Goal: Register for event/course

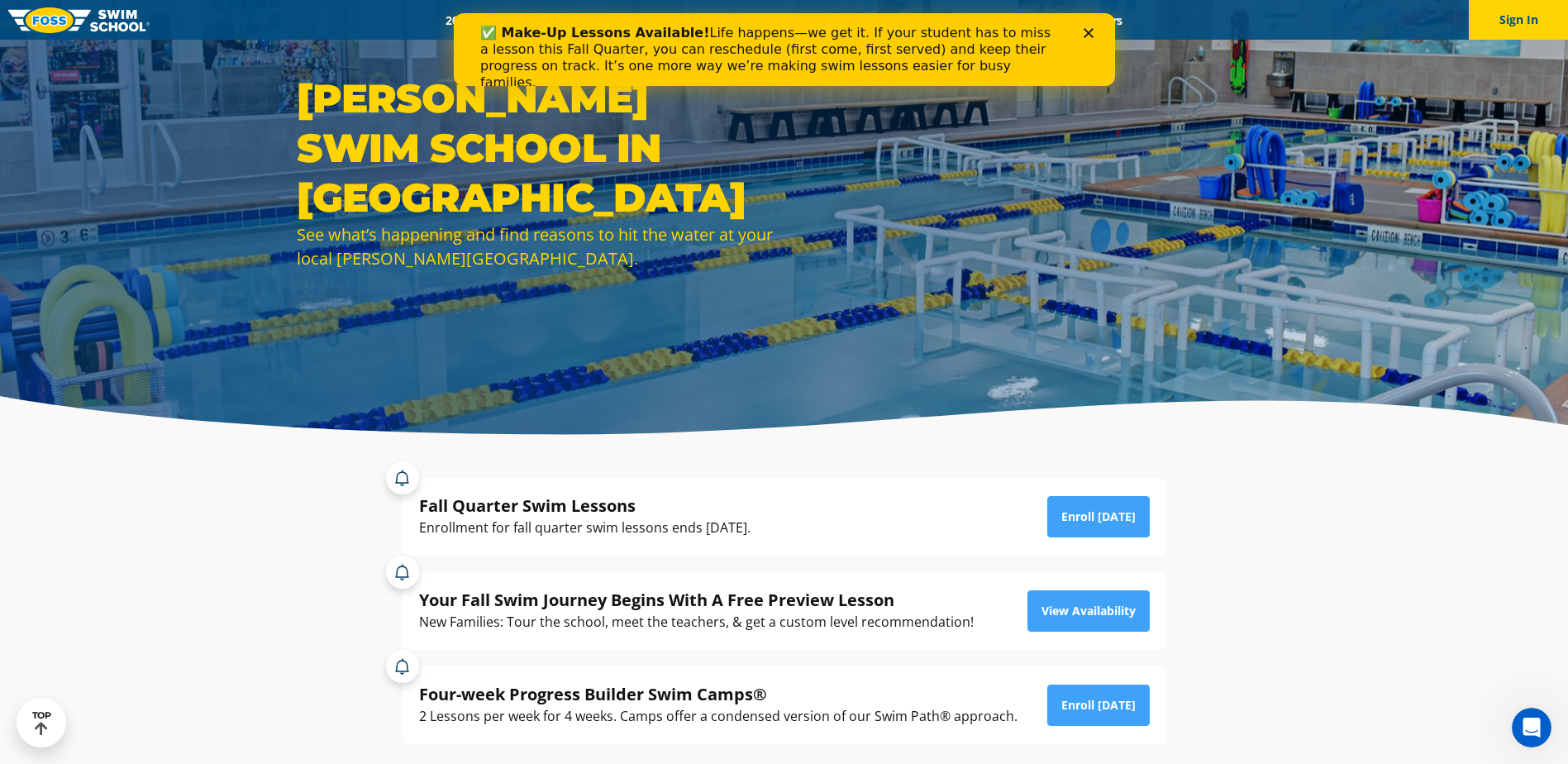
scroll to position [165, 0]
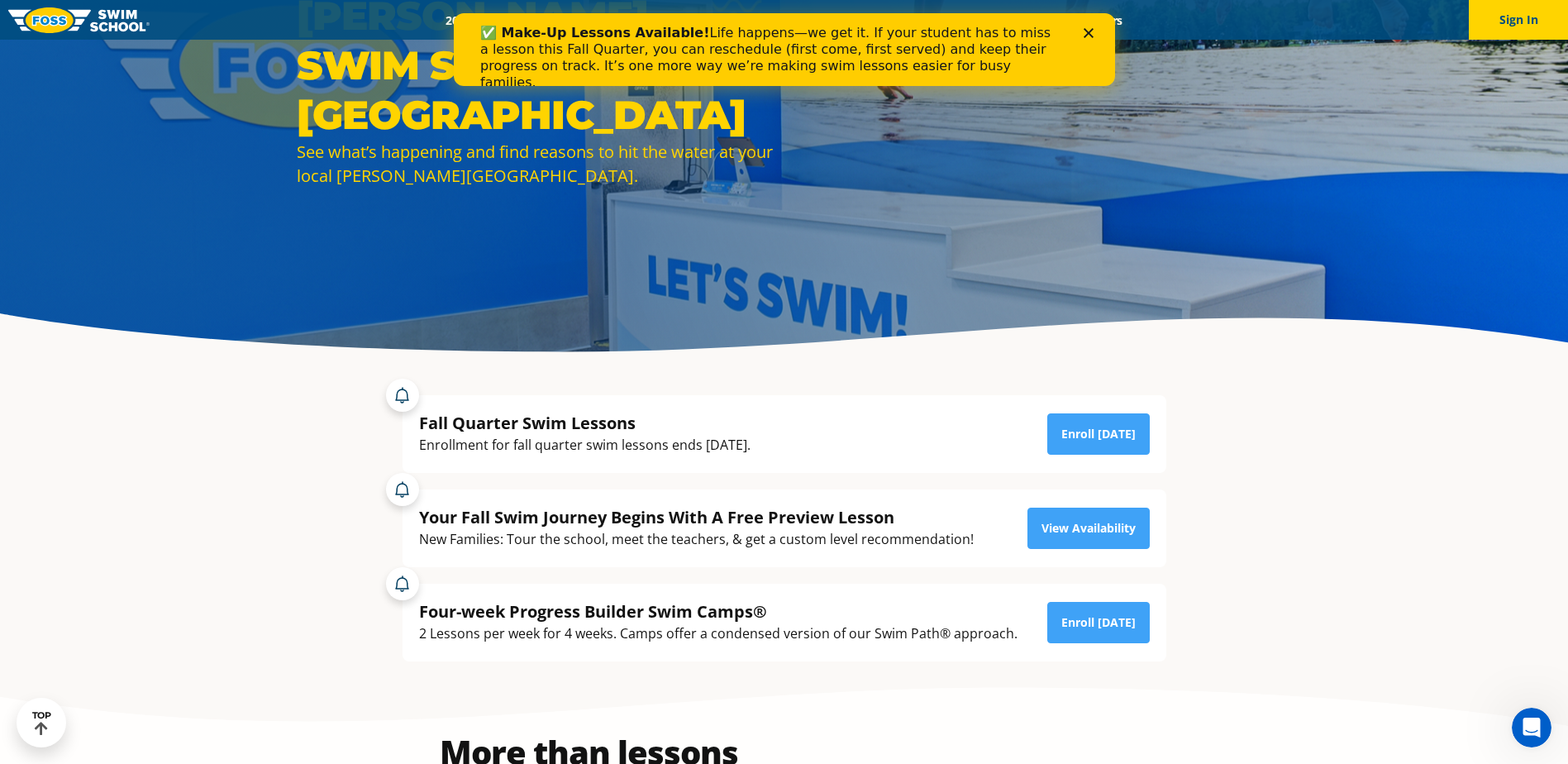
click at [522, 425] on div "Fall Quarter Swim Lessons" at bounding box center [584, 422] width 331 height 22
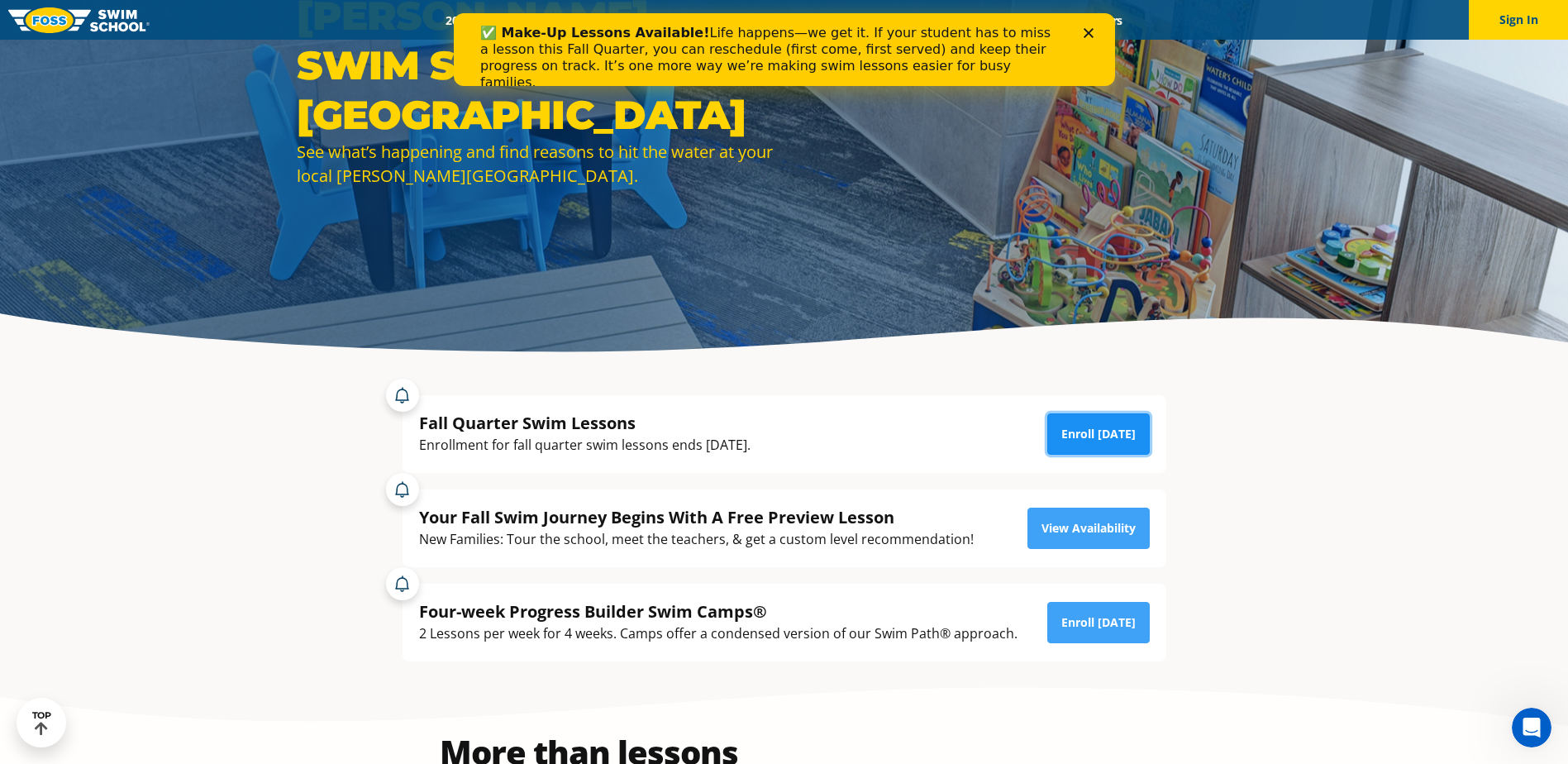
click at [1088, 428] on link "Enroll Today" at bounding box center [1098, 434] width 102 height 42
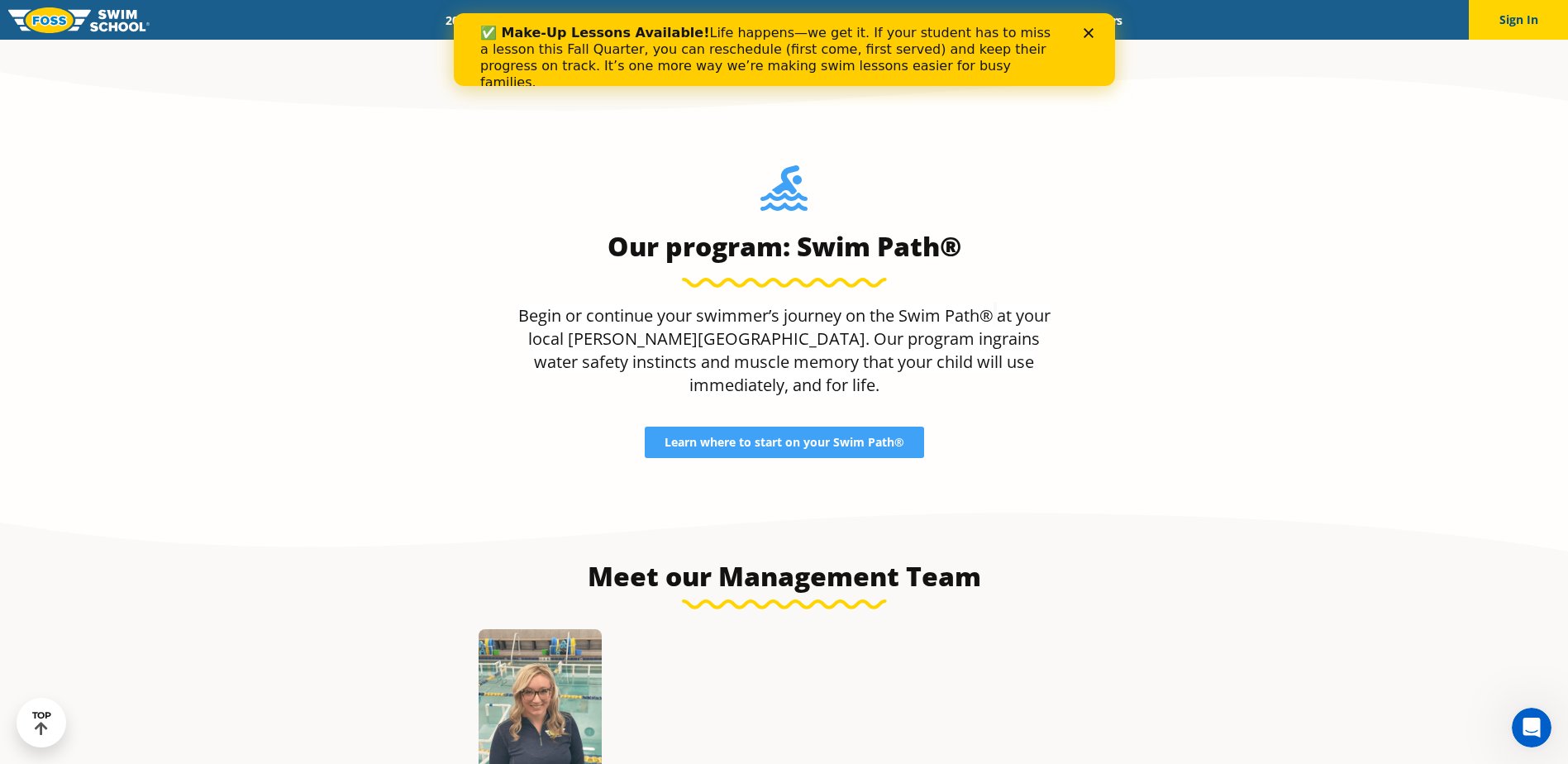
scroll to position [1464, 0]
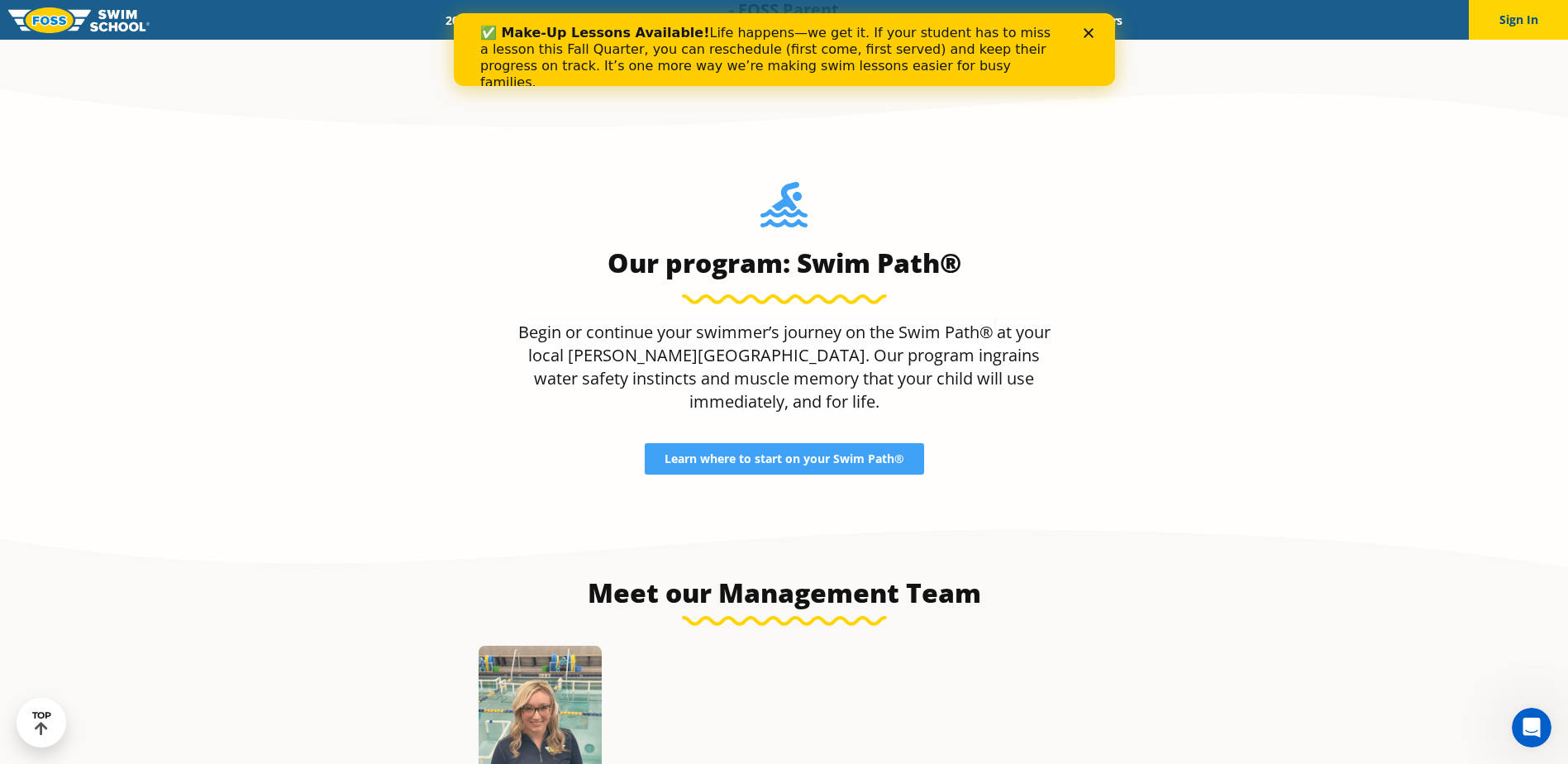
click at [1092, 35] on icon "Close" at bounding box center [1088, 33] width 10 height 10
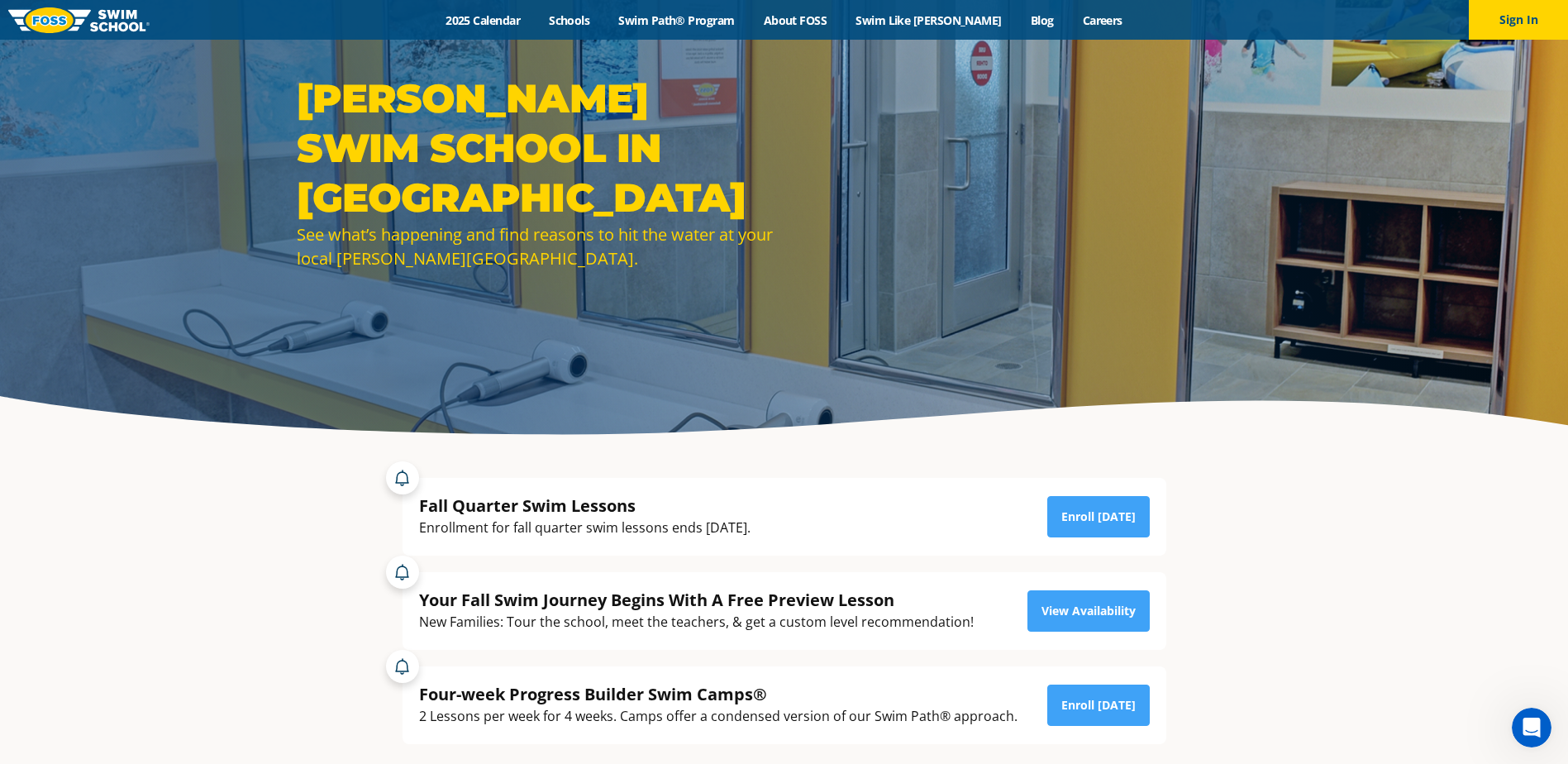
scroll to position [0, 0]
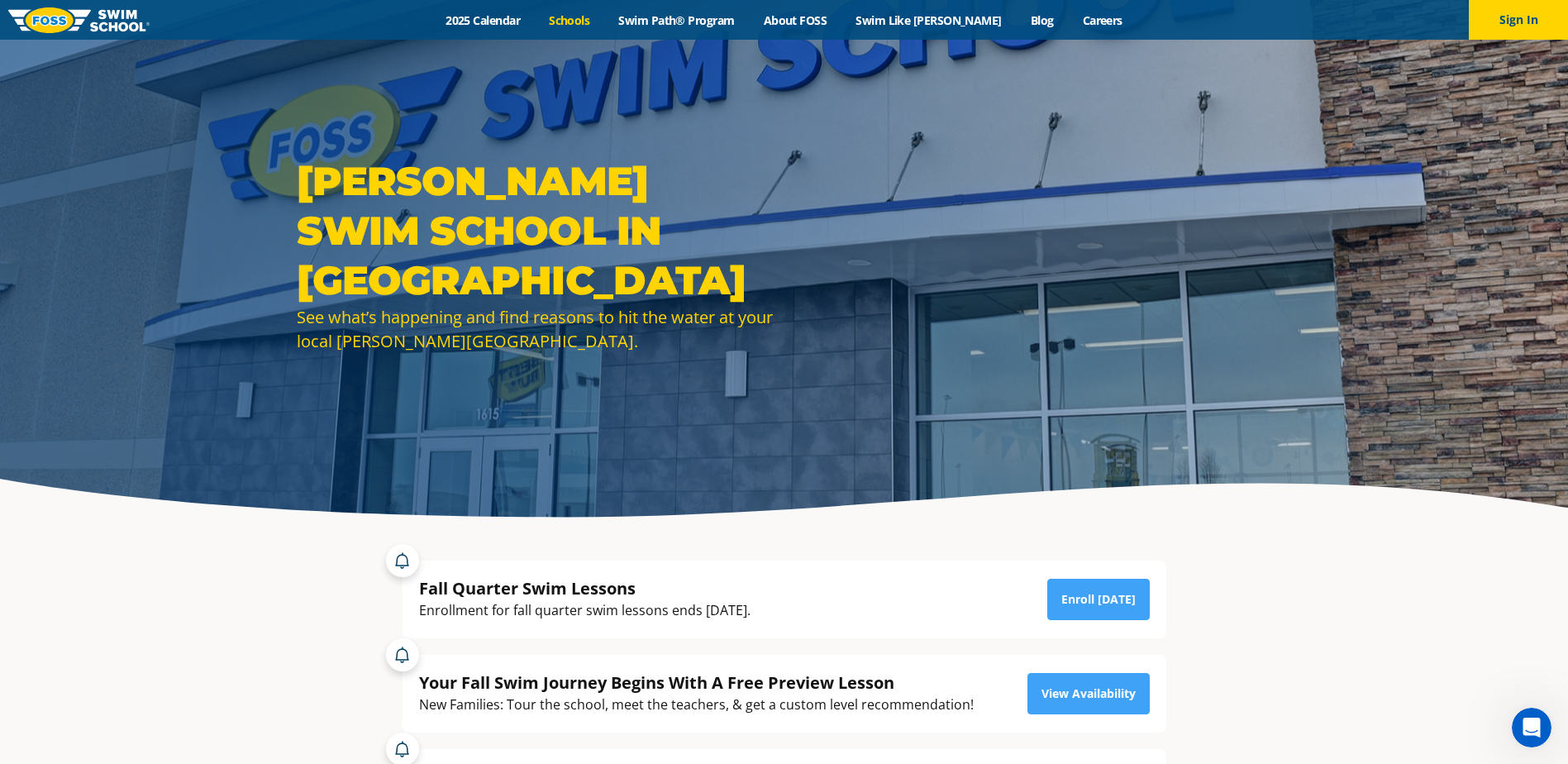
click at [601, 20] on link "Schools" at bounding box center [570, 20] width 70 height 15
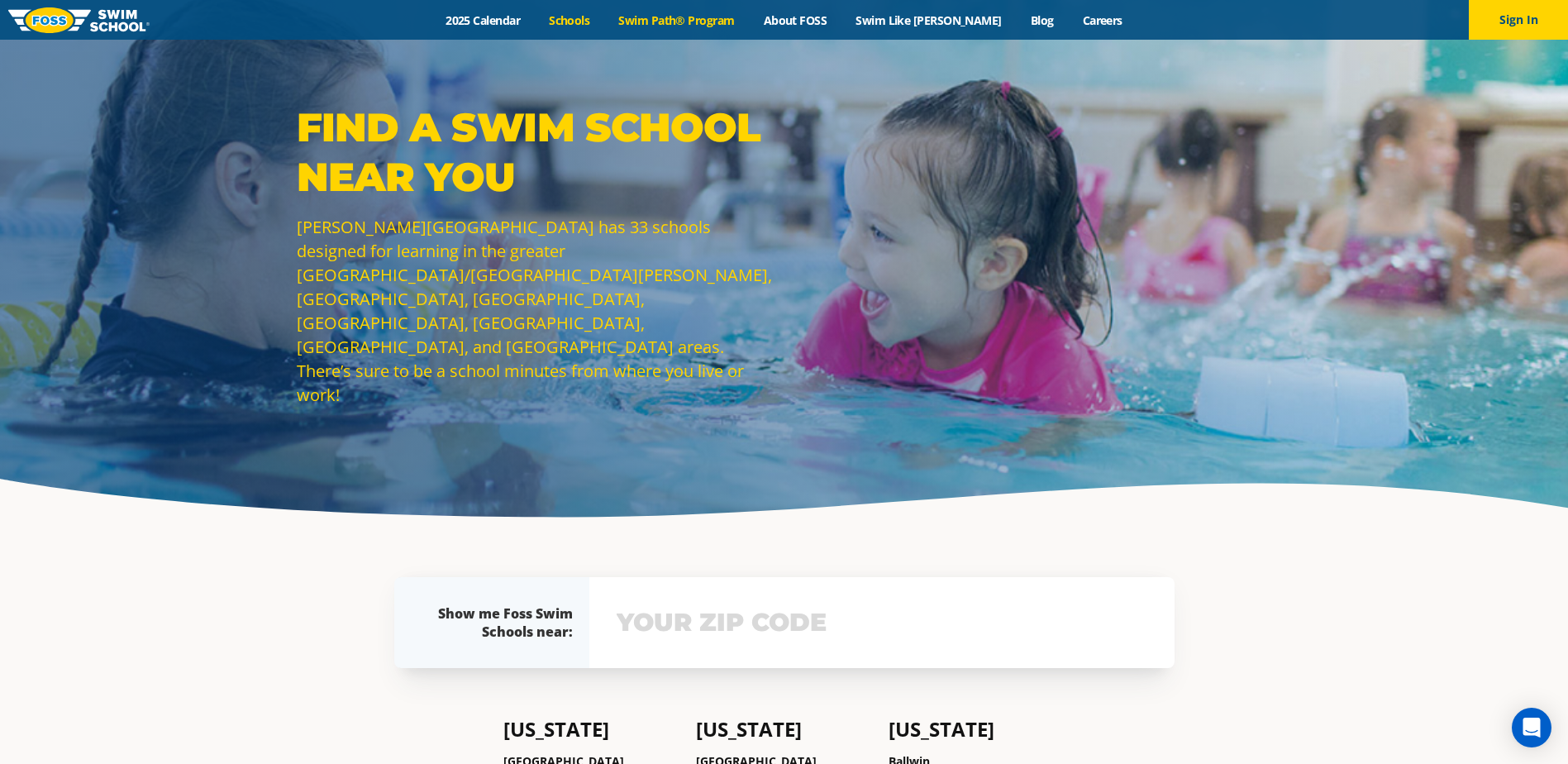
click at [733, 27] on link "Swim Path® Program" at bounding box center [677, 20] width 145 height 15
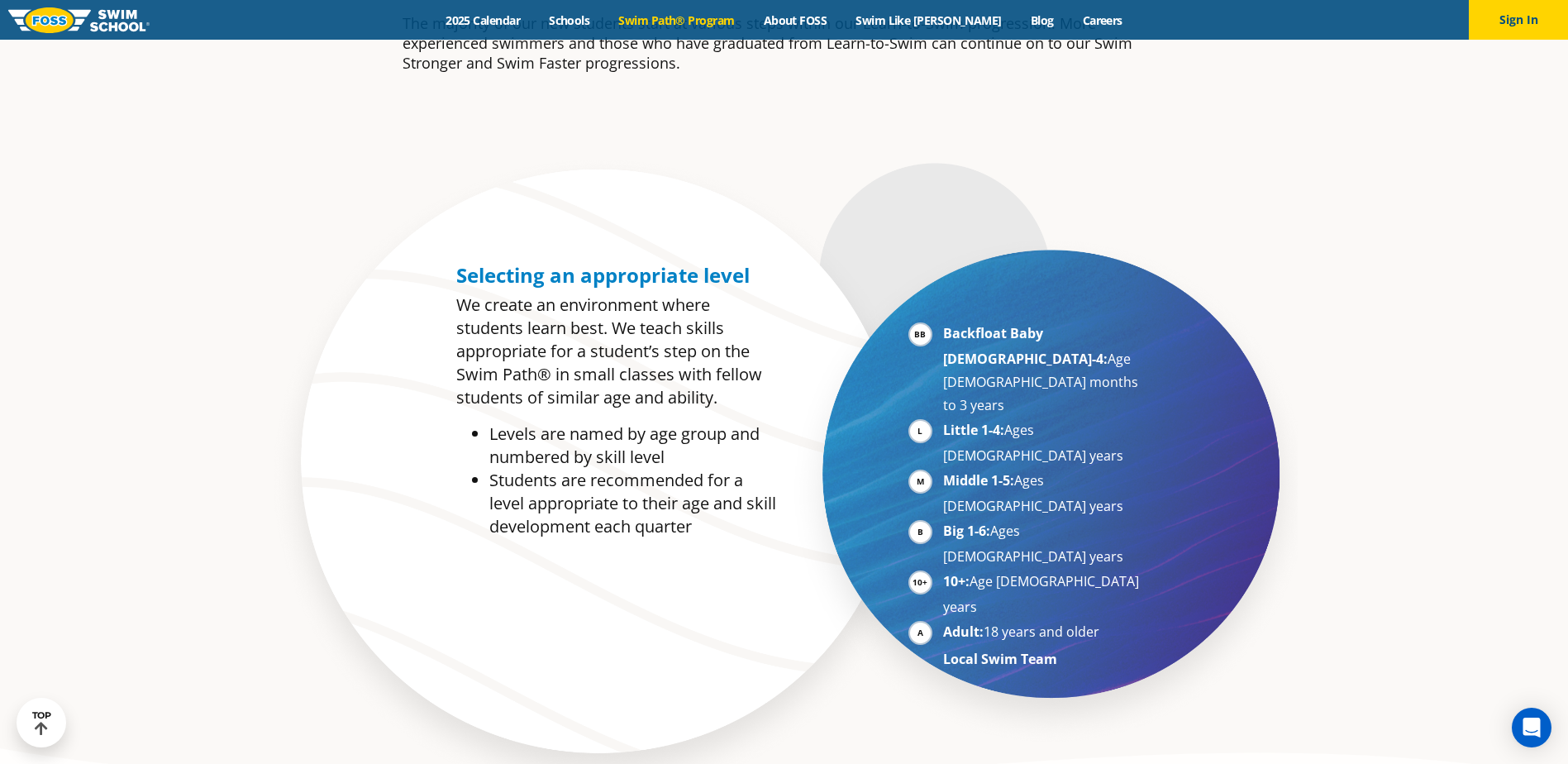
scroll to position [827, 0]
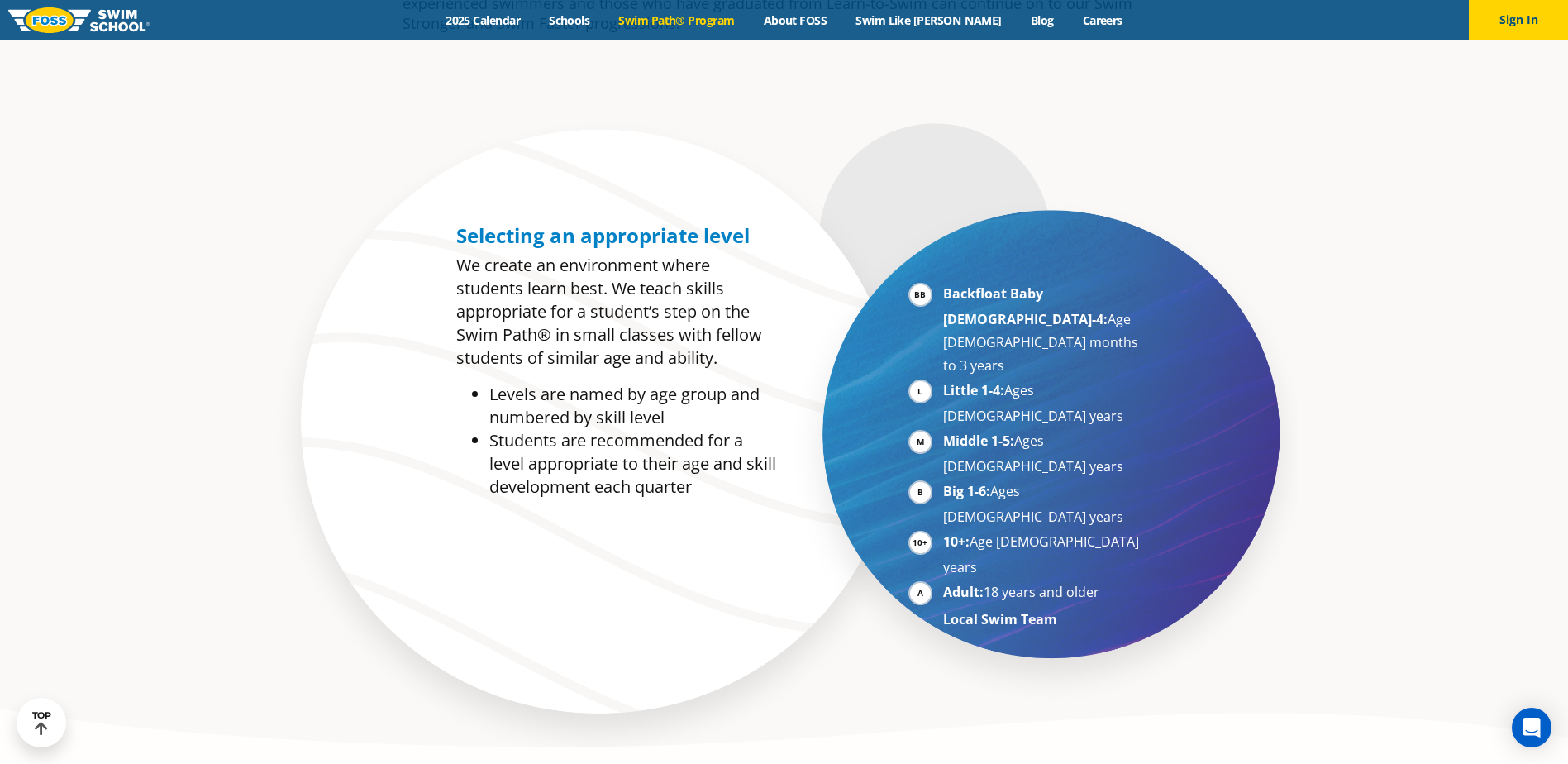
click at [943, 479] on li "Big 1-6: Ages 7-10 years" at bounding box center [1044, 503] width 203 height 48
click at [943, 298] on li "Backfloat Baby 1-4: Age 6 months to 3 years" at bounding box center [1044, 329] width 203 height 95
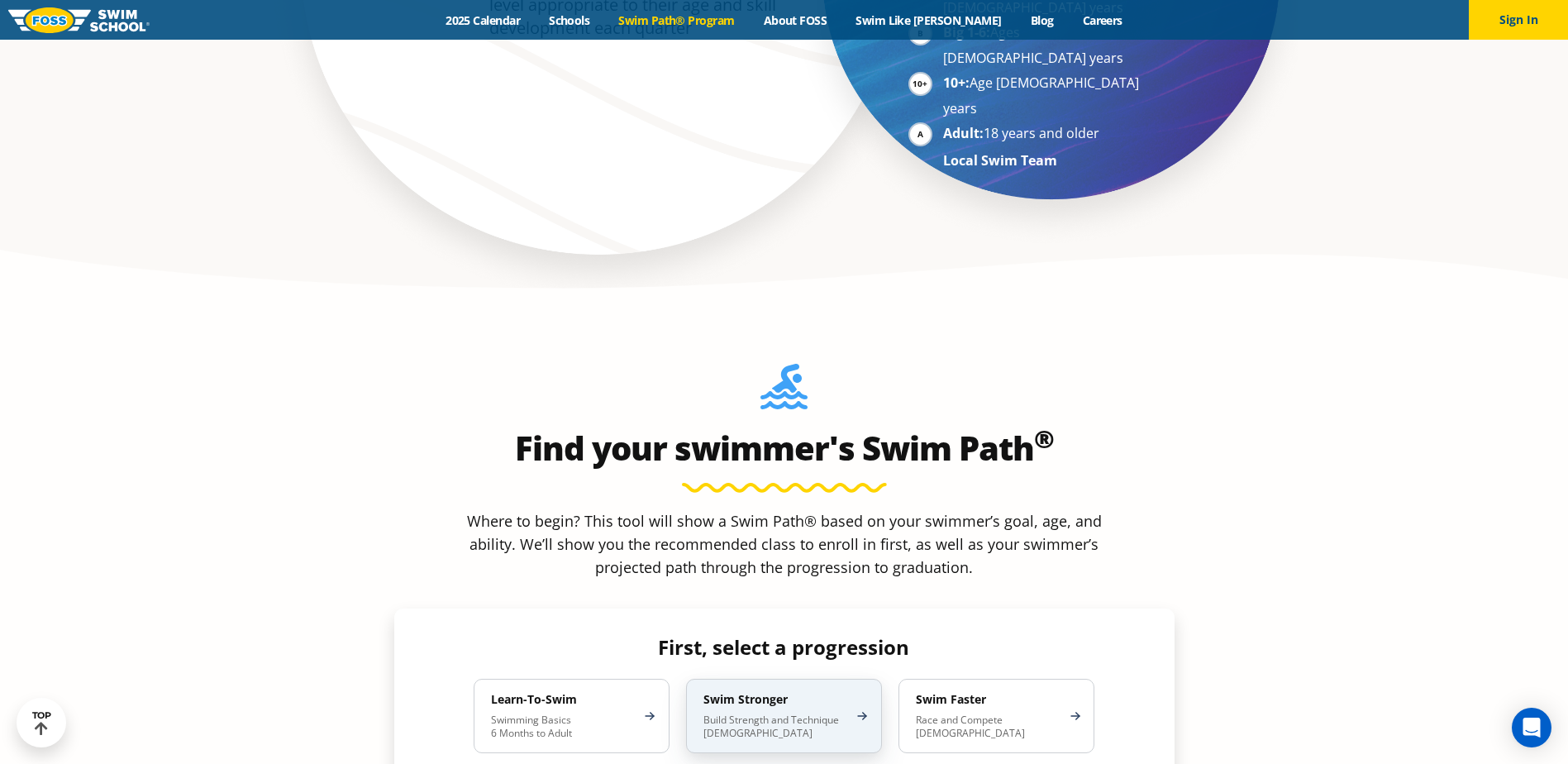
scroll to position [1322, 0]
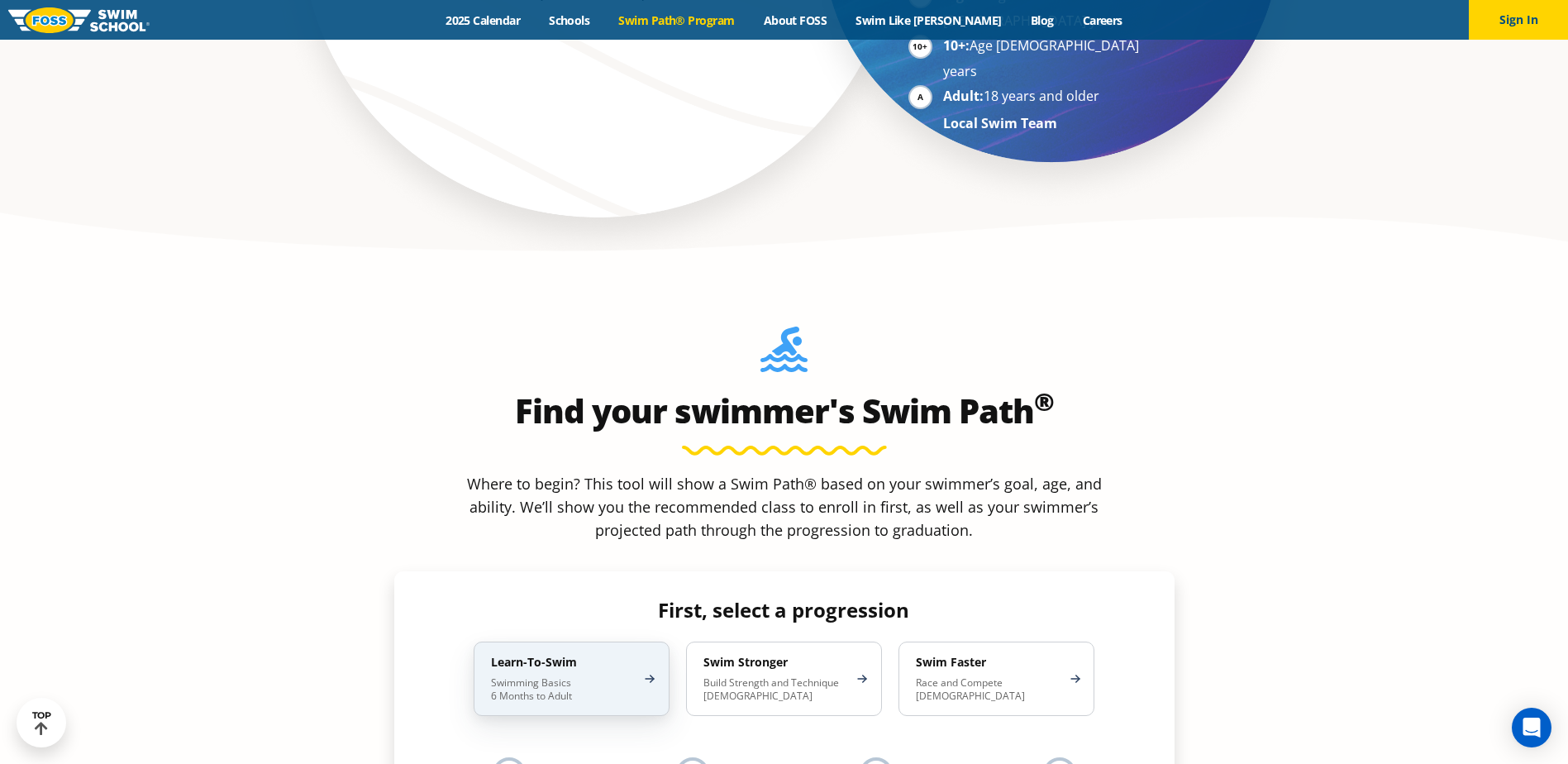
click at [579, 676] on p "Swimming Basics 6 Months to Adult" at bounding box center [563, 689] width 145 height 26
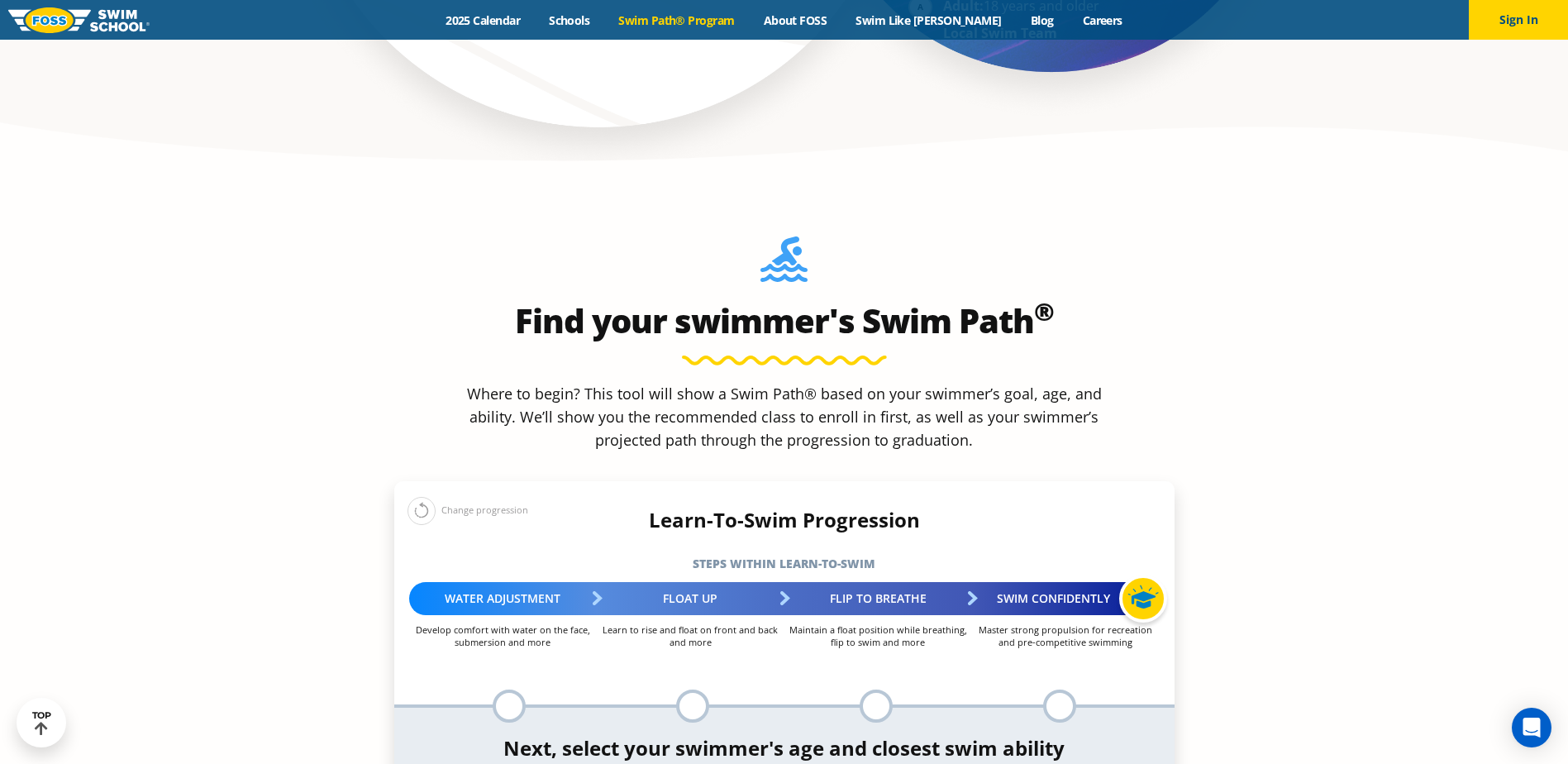
scroll to position [1487, 0]
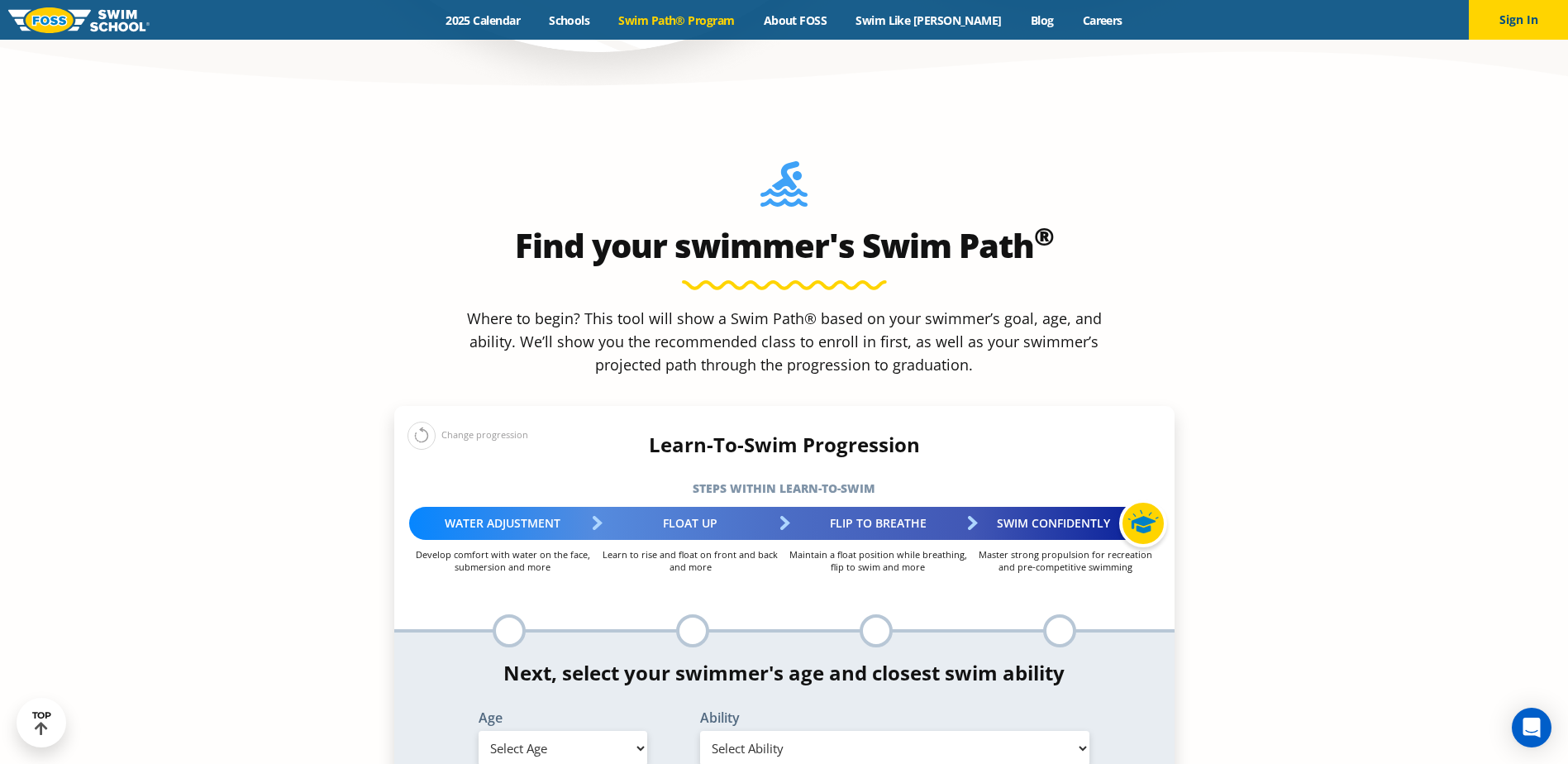
click at [640, 730] on select "Select Age 6 months - 1 year 1 year 2 years 3 years 4 years 5 years 6 years 7 y…" at bounding box center [562, 748] width 169 height 35
select select "2-years"
click at [478, 730] on select "Select Age 6 months - 1 year 1 year 2 years 3 years 4 years 5 years 6 years 7 y…" at bounding box center [562, 748] width 169 height 35
click at [777, 730] on select "Select Ability First in-water experience Comfortable with water poured over the…" at bounding box center [896, 748] width 390 height 35
select select "2-years-first-in-water-experience"
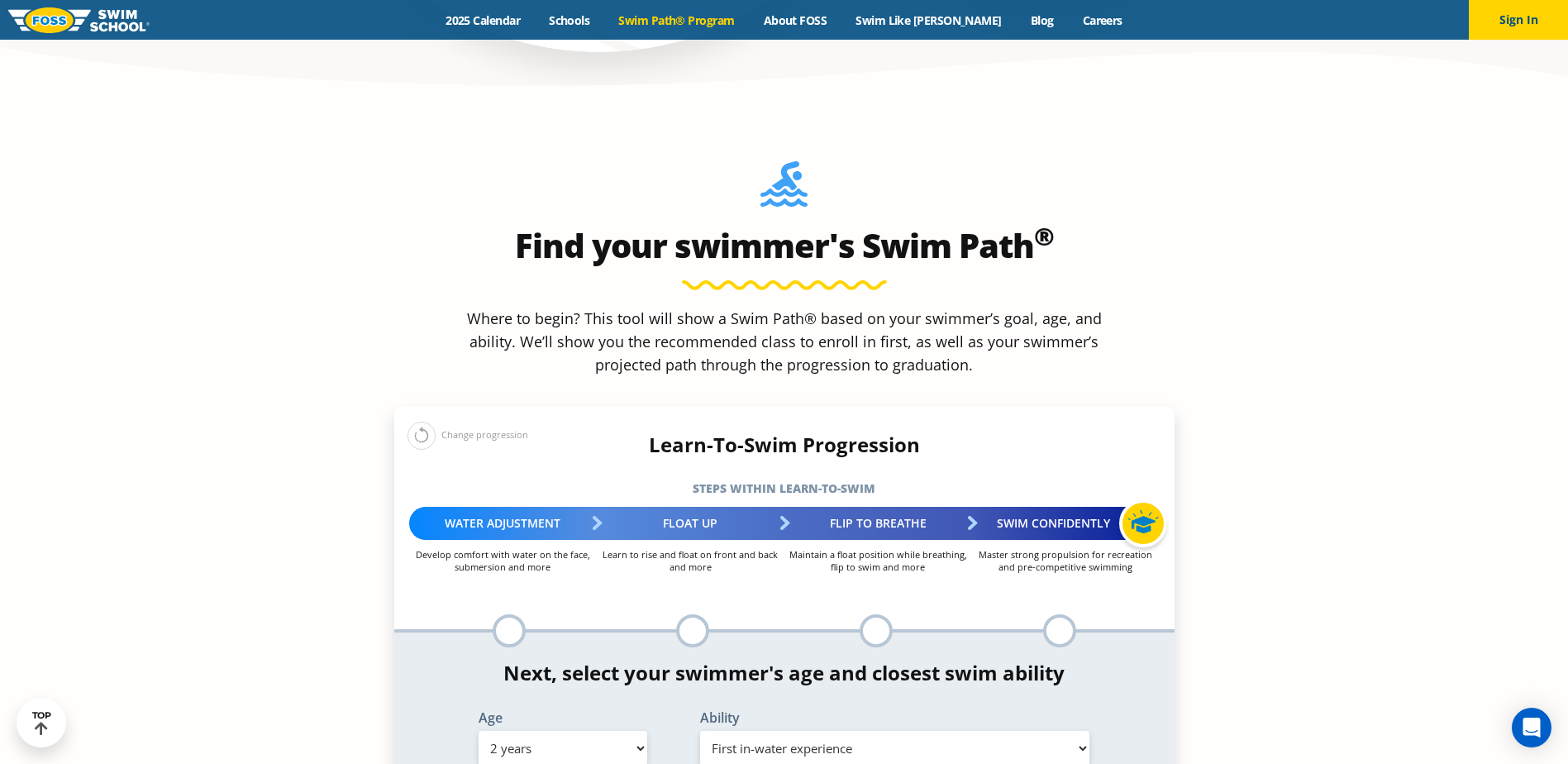
click at [700, 730] on select "Select Ability First in-water experience Comfortable with water poured over the…" at bounding box center [896, 748] width 390 height 35
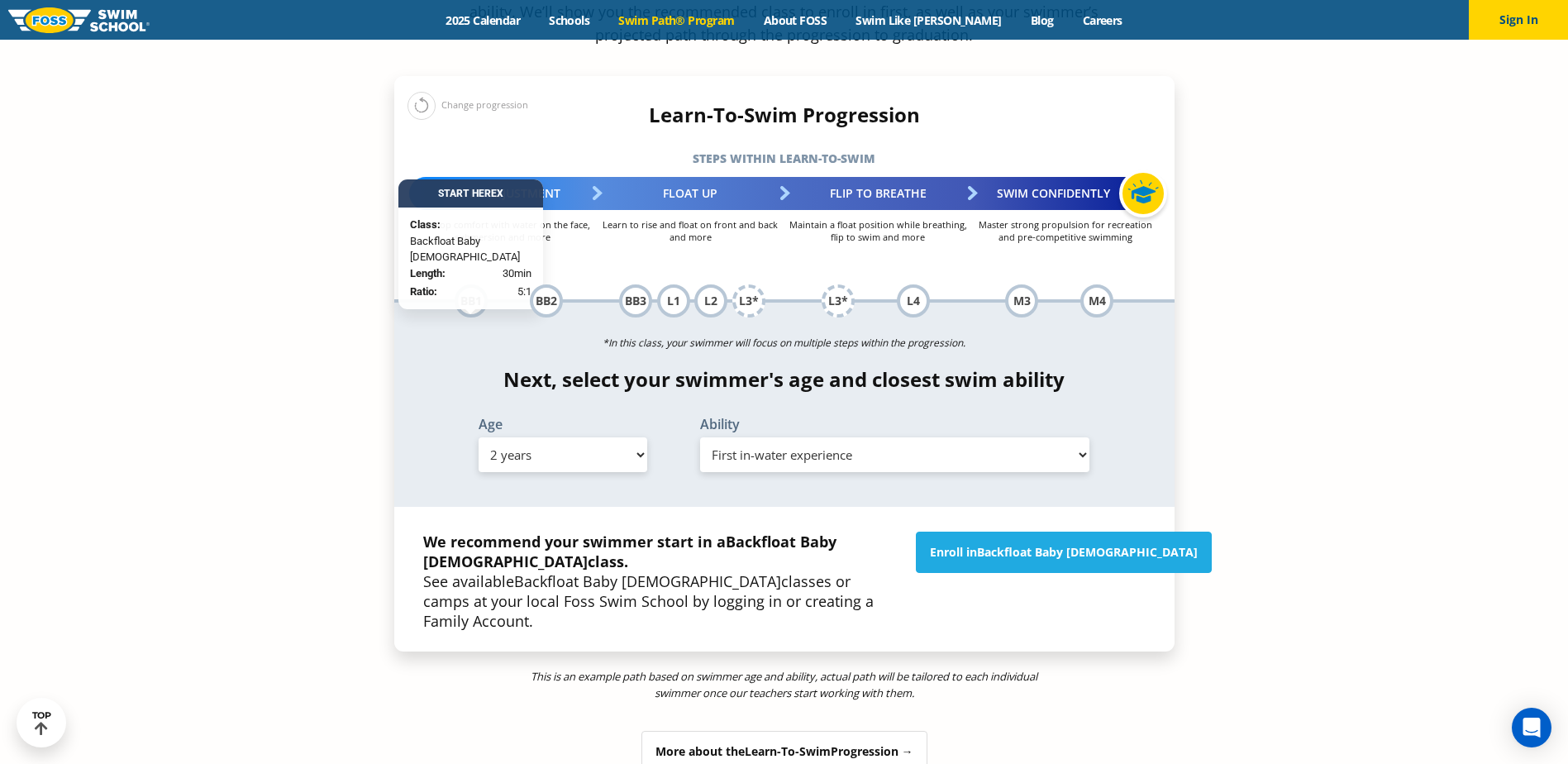
scroll to position [1819, 0]
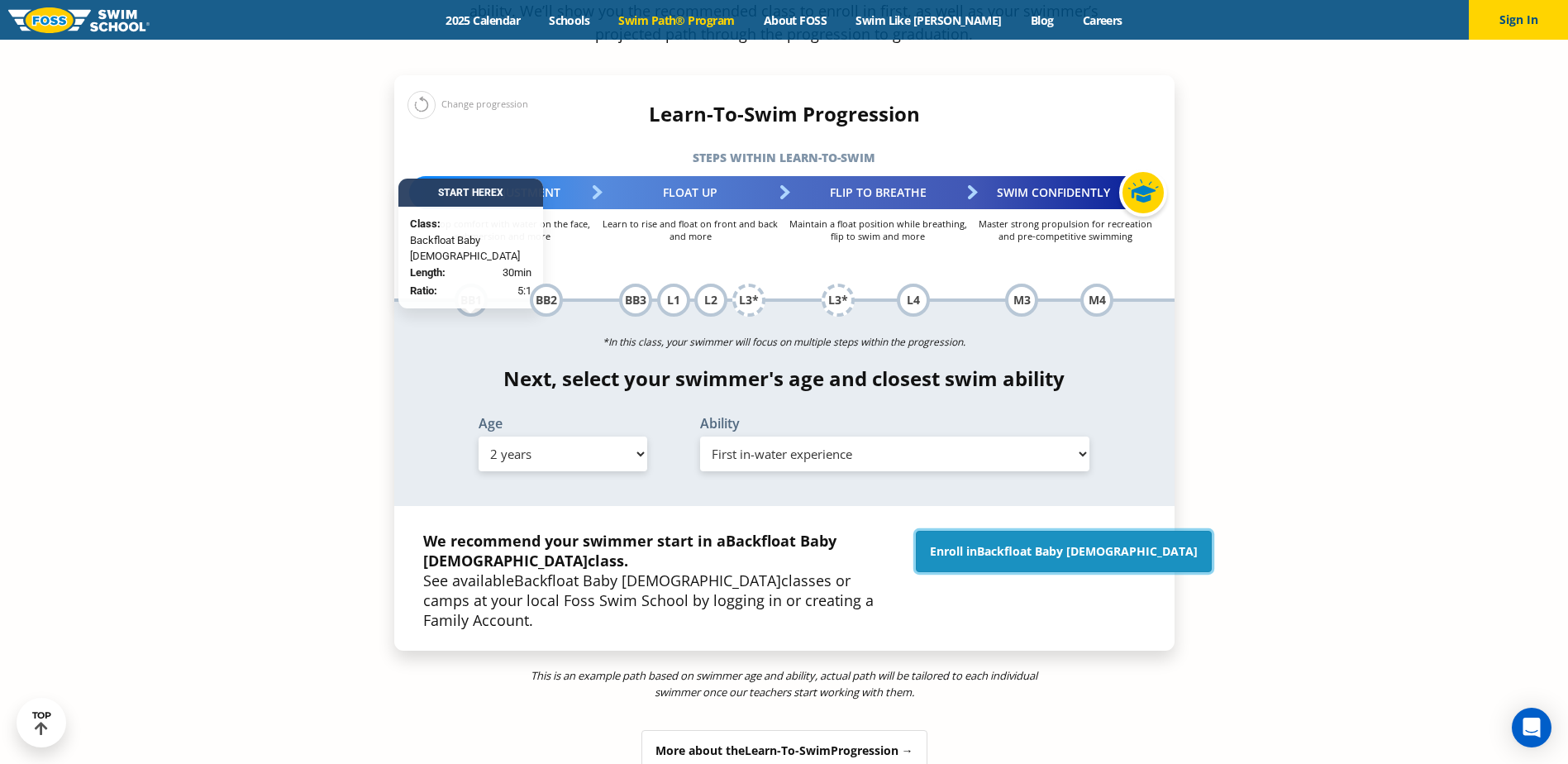
click at [1053, 543] on span "Backfloat Baby 1" at bounding box center [1087, 551] width 220 height 15
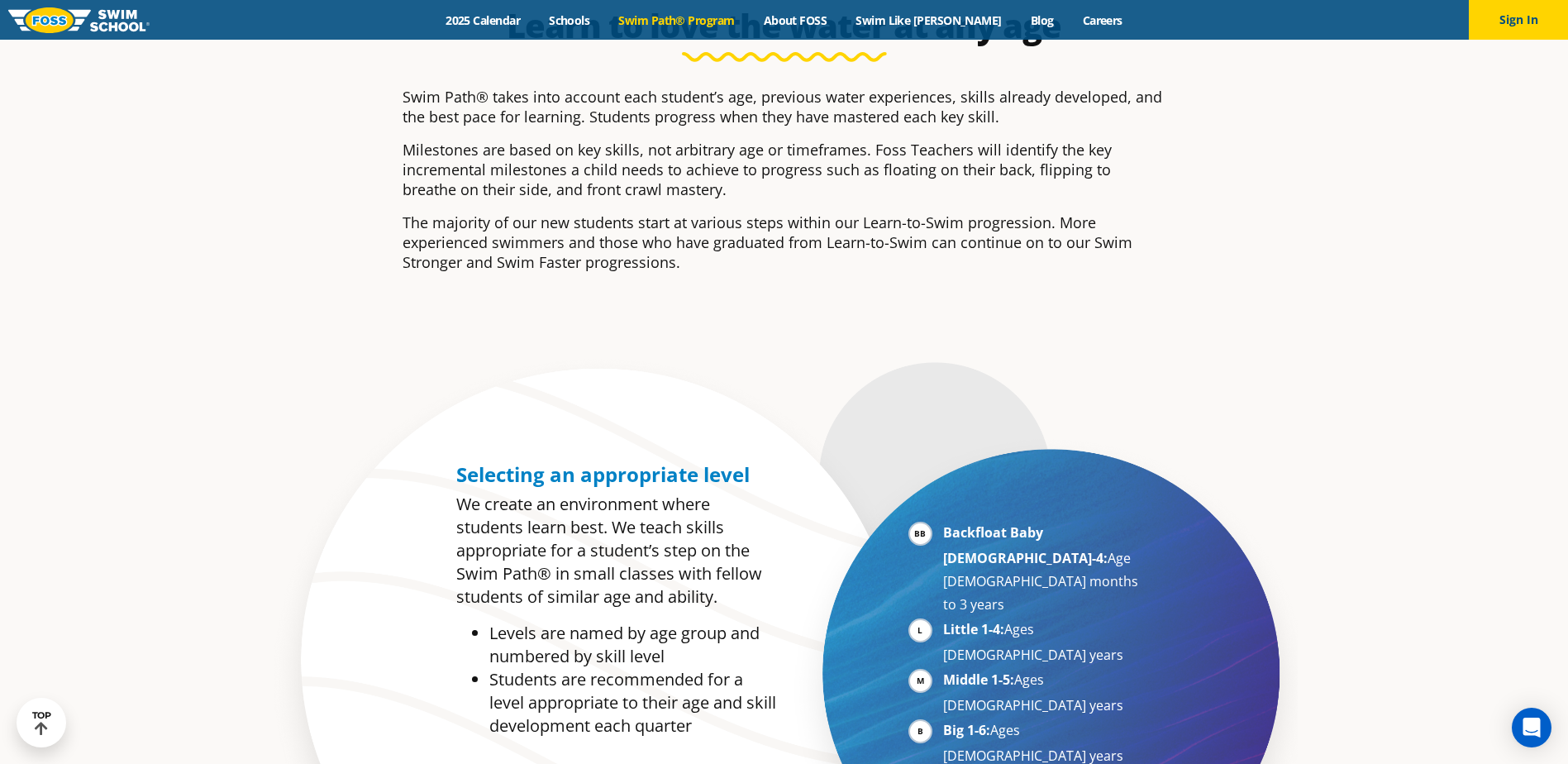
scroll to position [662, 0]
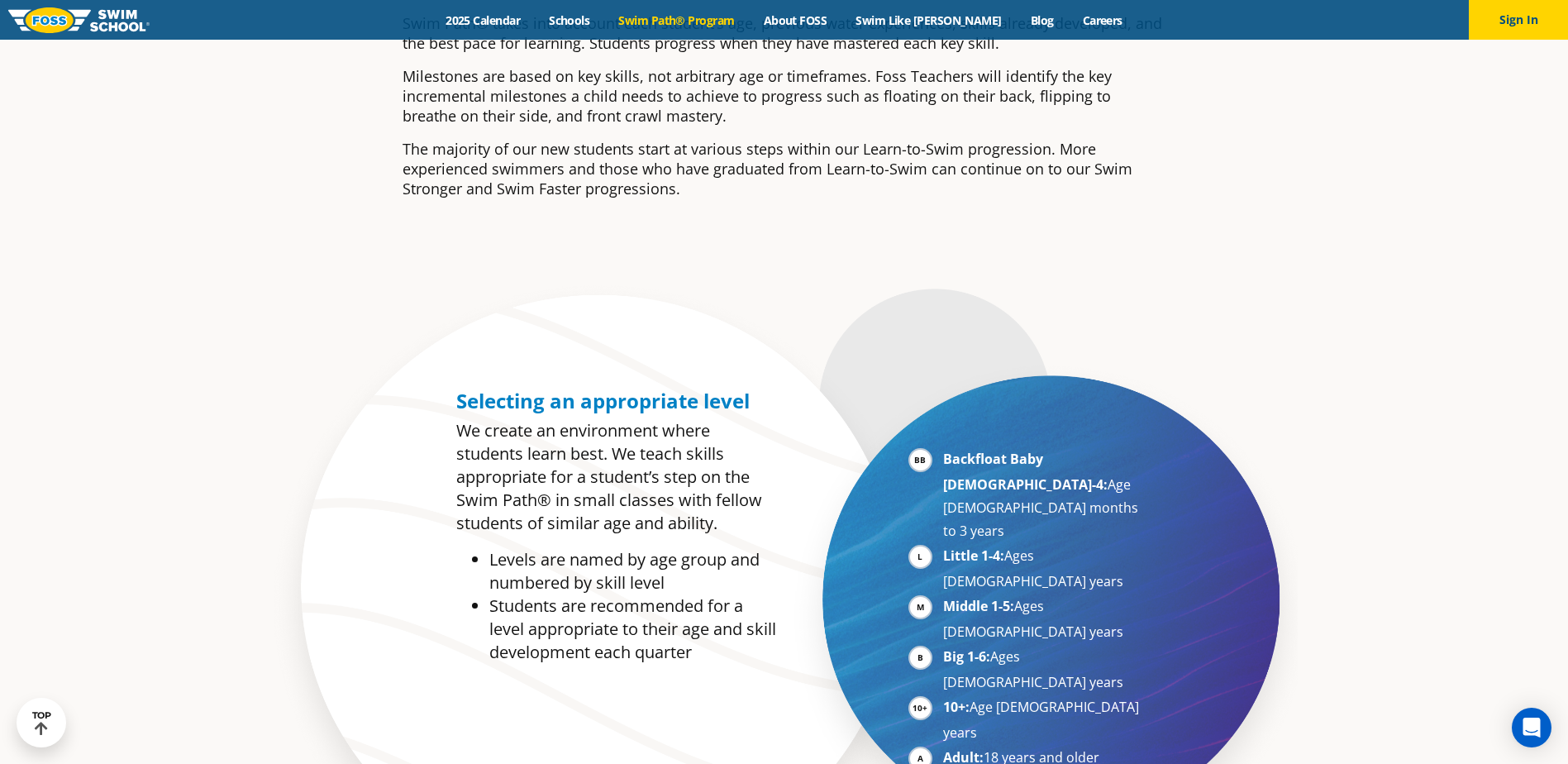
click at [980, 461] on strong "Backfloat Baby 1-4:" at bounding box center [1025, 471] width 164 height 43
click at [974, 461] on strong "Backfloat Baby 1-4:" at bounding box center [1025, 471] width 164 height 43
drag, startPoint x: 974, startPoint y: 461, endPoint x: 902, endPoint y: 464, distance: 72.1
click at [902, 464] on div "Backfloat Baby 1-4: Age 6 months to 3 years Little 1-4: Ages 3-5 years Middle 1…" at bounding box center [1027, 628] width 254 height 379
click at [943, 464] on li "Backfloat Baby 1-4: Age 6 months to 3 years" at bounding box center [1044, 495] width 203 height 95
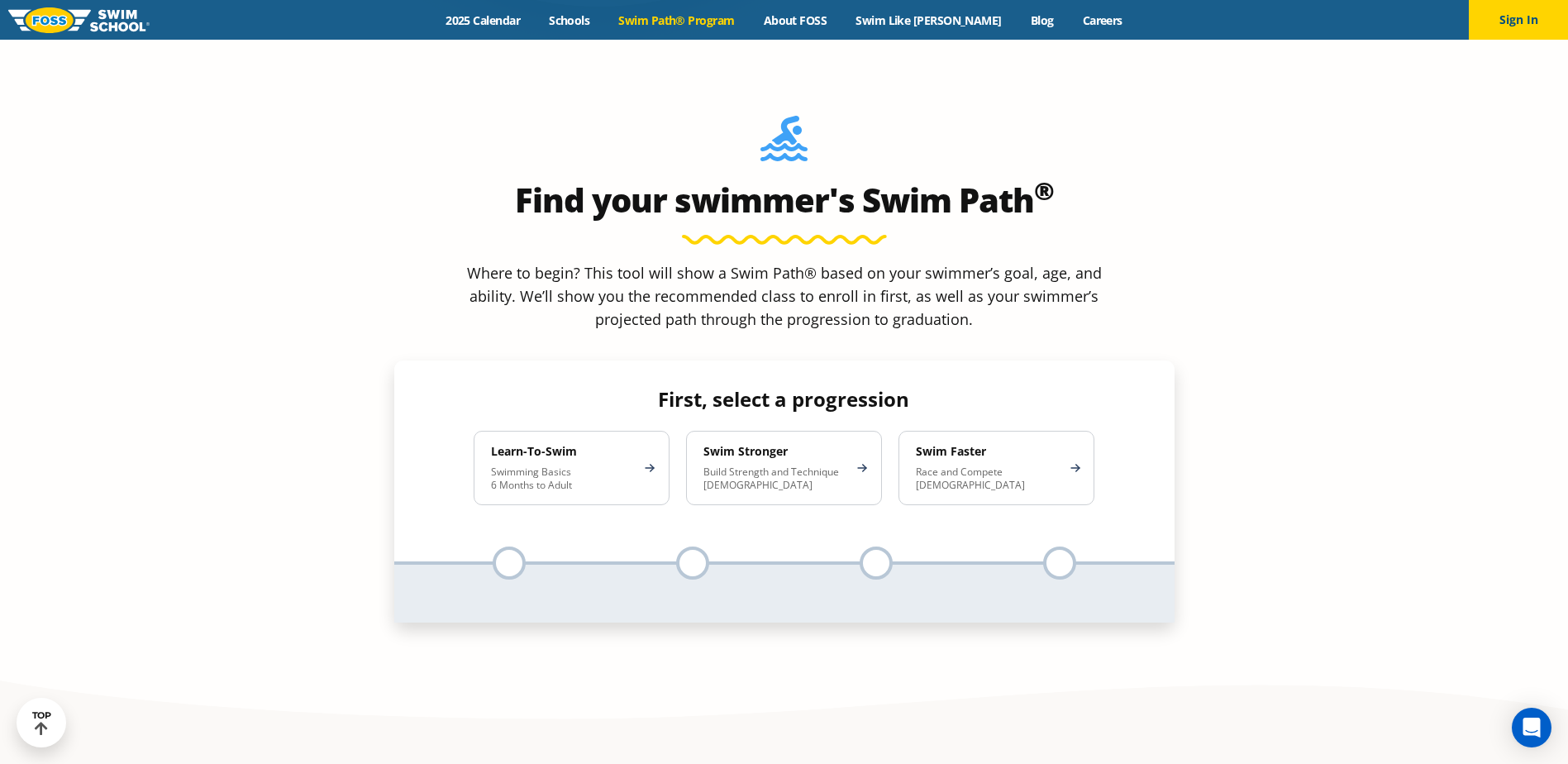
scroll to position [1570, 0]
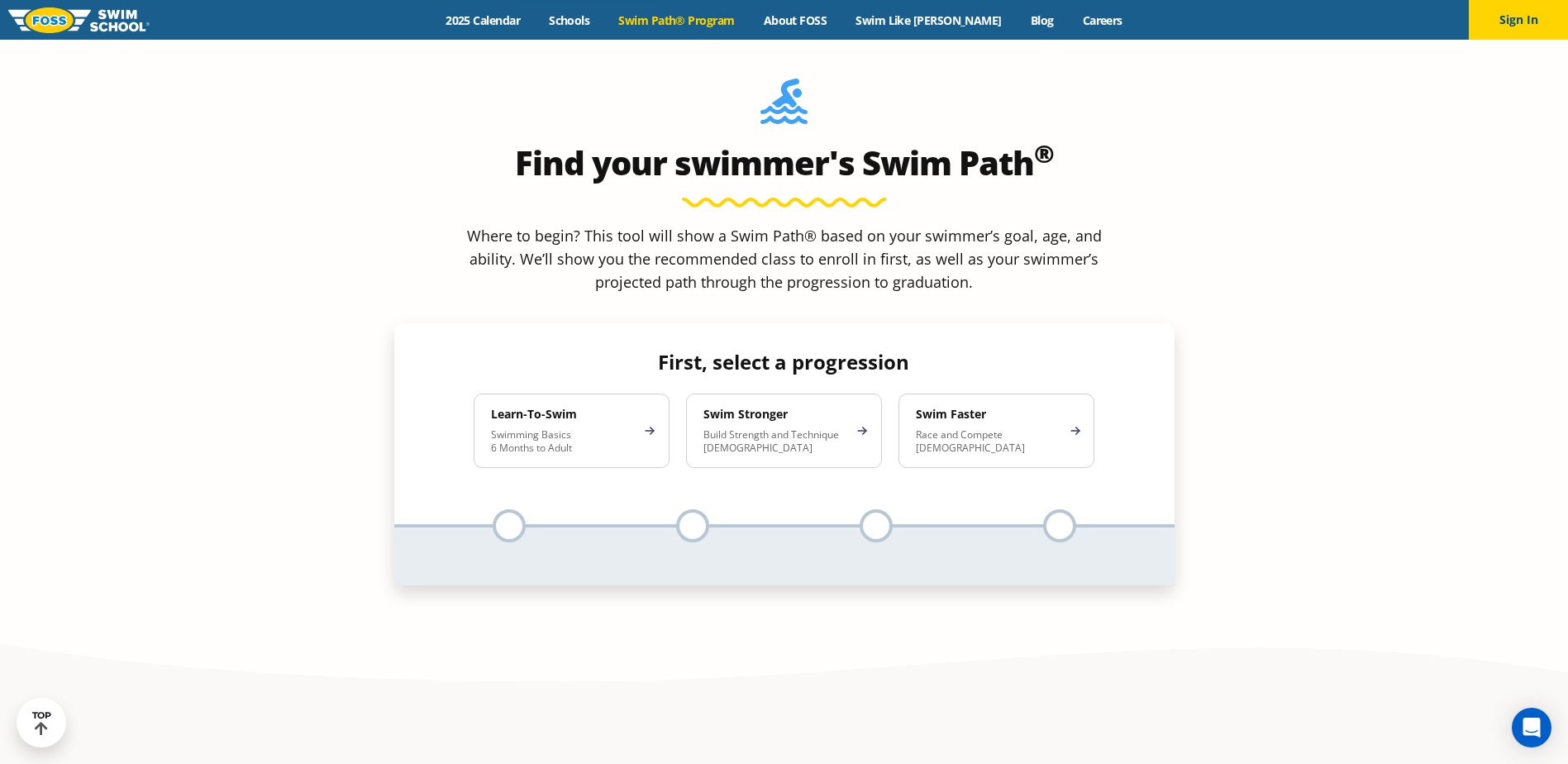
click at [1294, 350] on section "Find your swimmer's Swim Path ® Where to begin? This tool will show a Swim Path…" at bounding box center [784, 359] width 1568 height 679
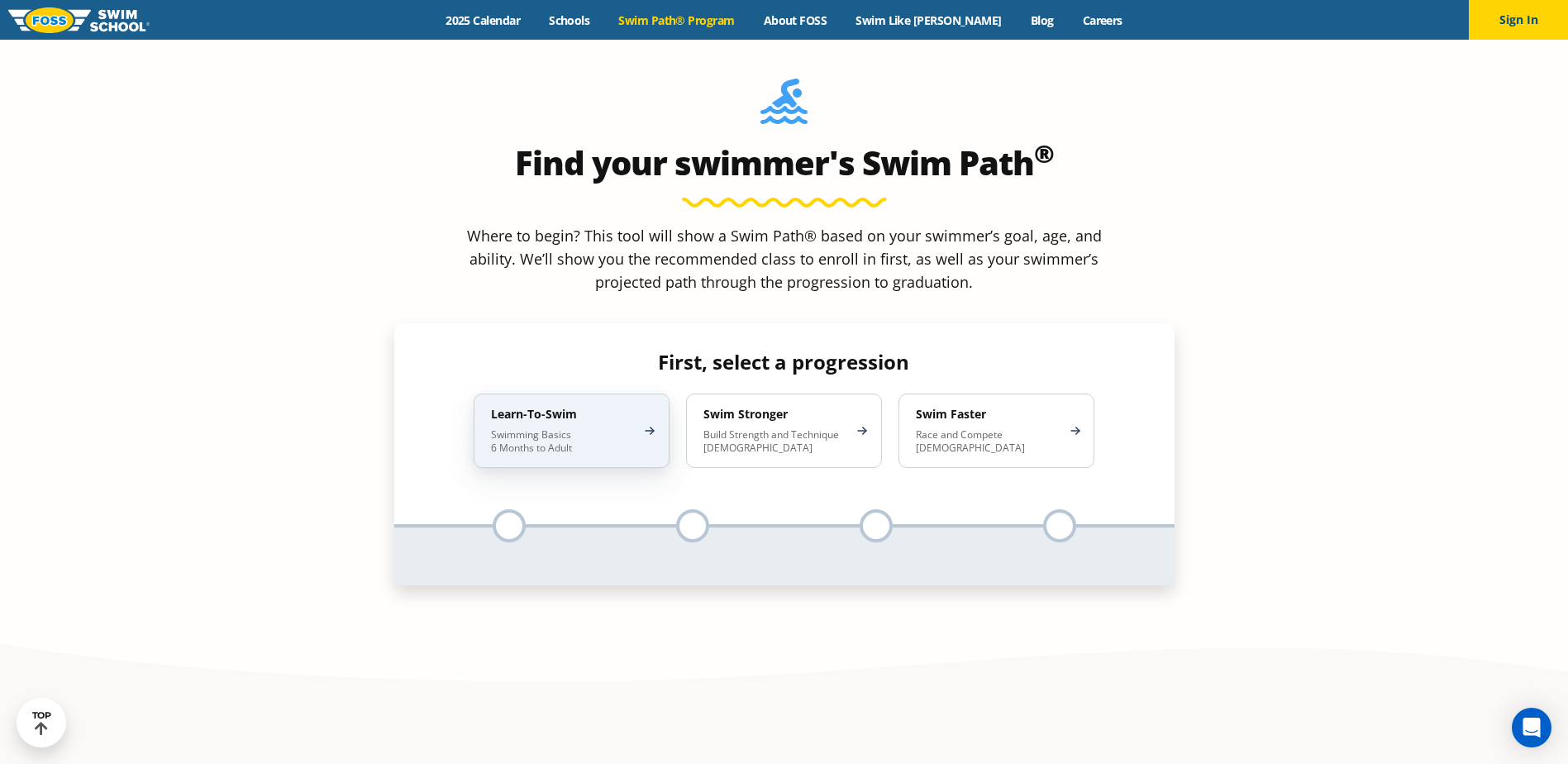
click at [570, 428] on p "Swimming Basics 6 Months to Adult" at bounding box center [563, 440] width 145 height 26
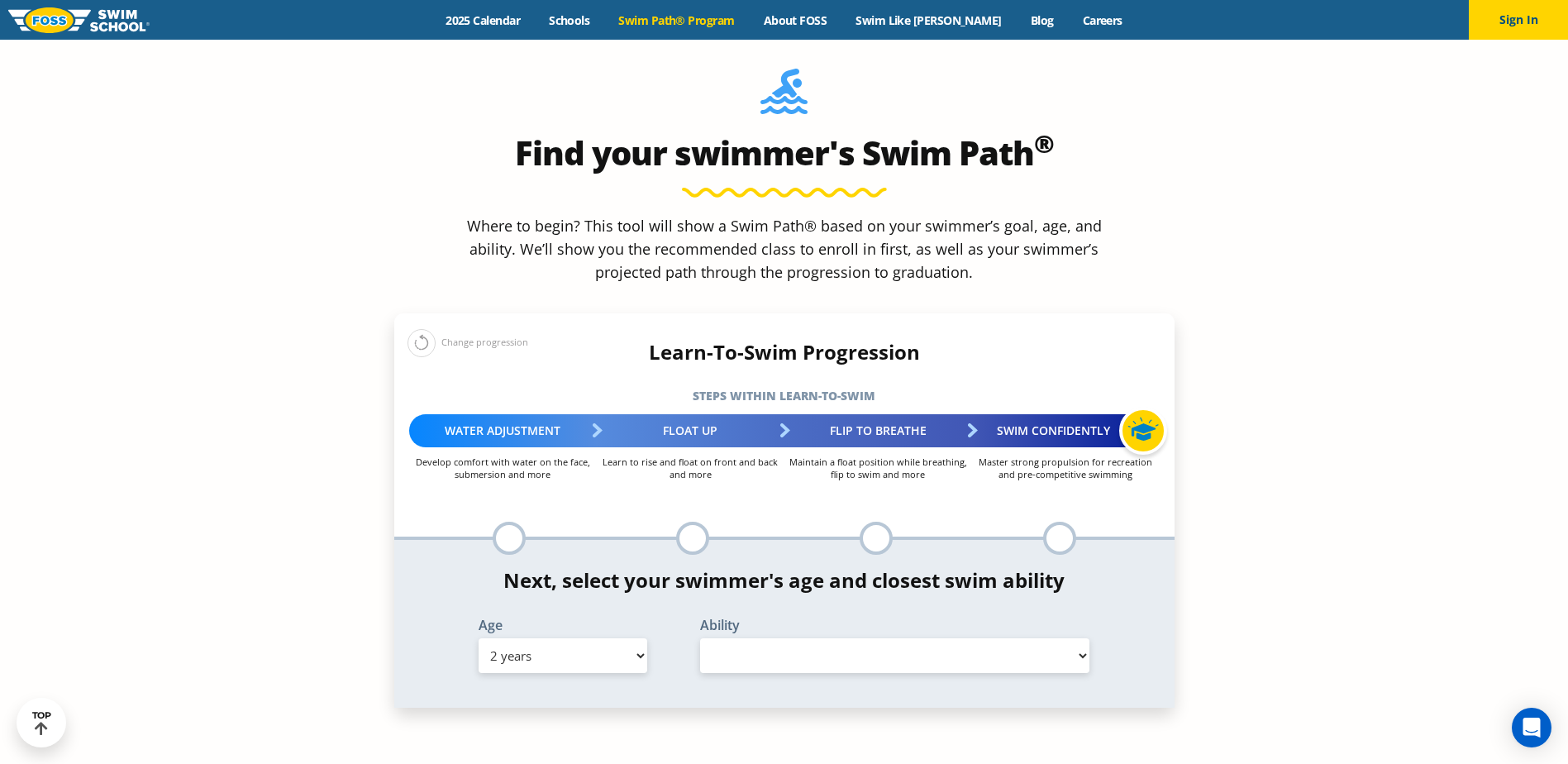
scroll to position [1653, 0]
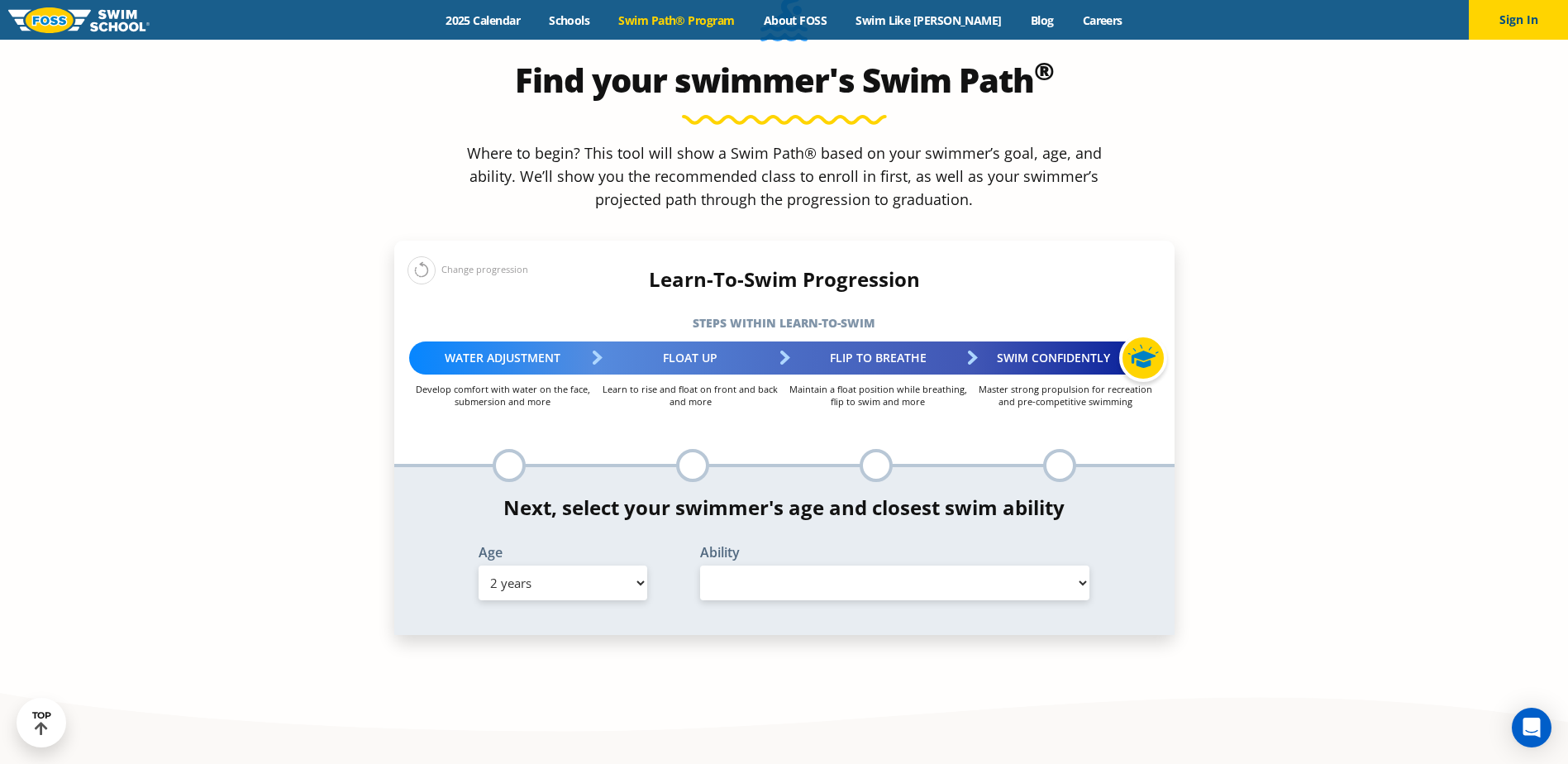
click at [620, 565] on select "Select Age 6 months - 1 year 1 year 2 years 3 years 4 years 5 years 6 years 7 y…" at bounding box center [562, 582] width 169 height 35
click at [840, 565] on select "Select Ability" at bounding box center [896, 582] width 390 height 35
select select "false"
click at [700, 565] on select "Select Ability" at bounding box center [896, 582] width 390 height 35
click at [561, 565] on select "Select Age 6 months - 1 year 1 year 2 years 3 years 4 years 5 years 6 years 7 y…" at bounding box center [562, 582] width 169 height 35
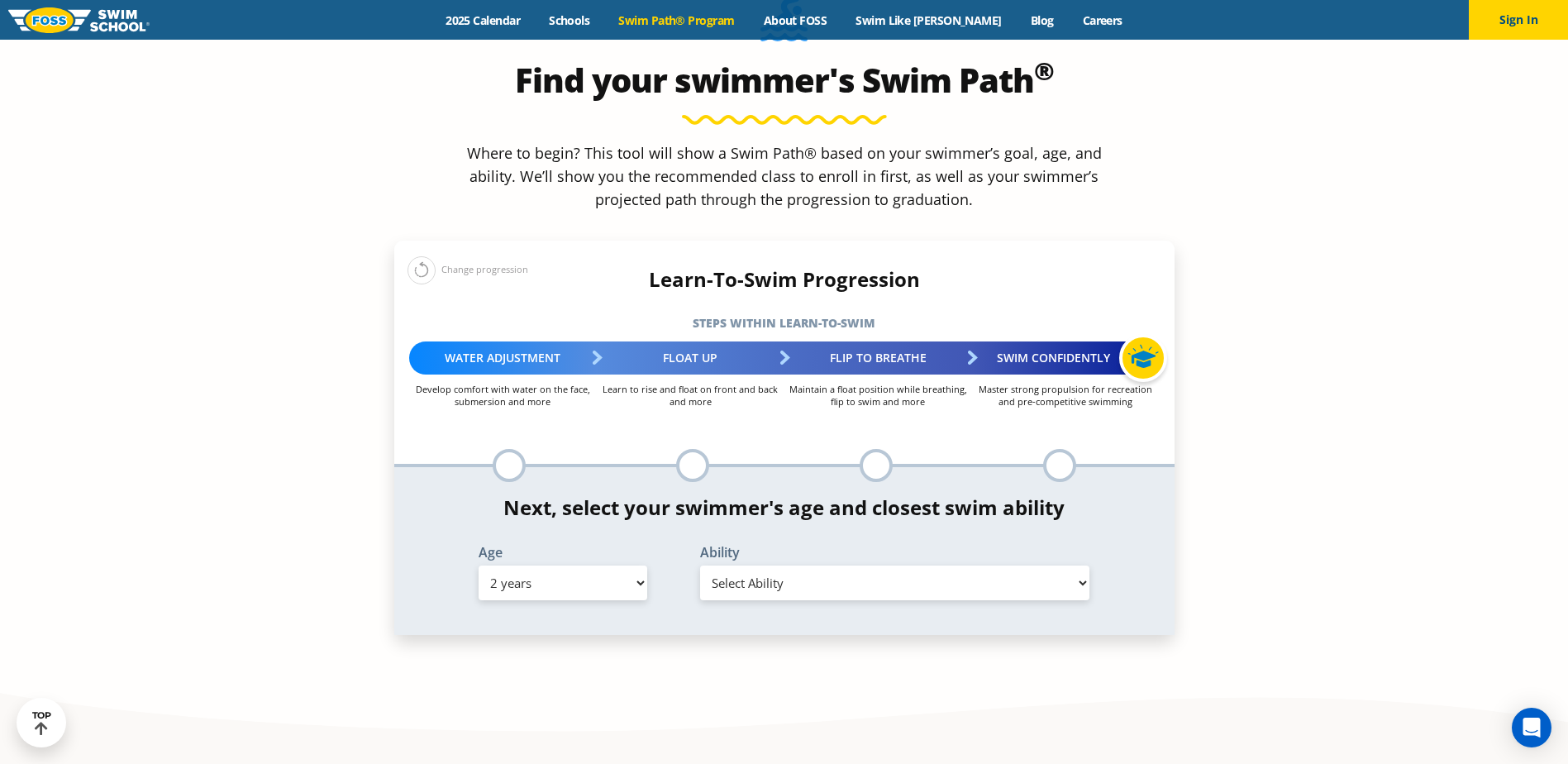
click at [478, 565] on select "Select Age 6 months - 1 year 1 year 2 years 3 years 4 years 5 years 6 years 7 y…" at bounding box center [562, 582] width 169 height 35
click at [756, 546] on div "Ability Select Ability" at bounding box center [895, 576] width 443 height 60
click at [759, 565] on select "Select Ability" at bounding box center [896, 582] width 390 height 35
click at [700, 565] on select "Select Ability" at bounding box center [896, 582] width 390 height 35
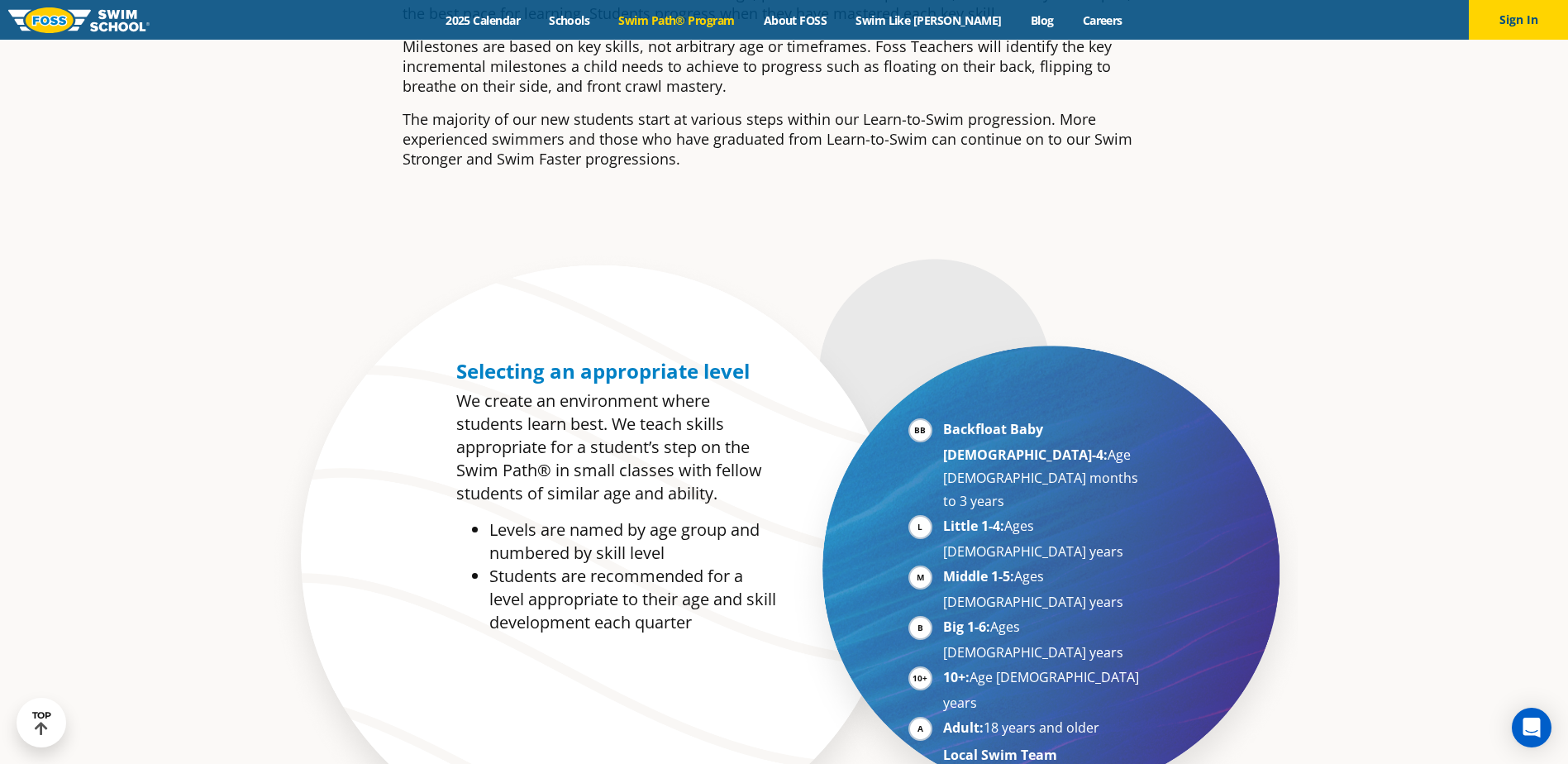
scroll to position [662, 0]
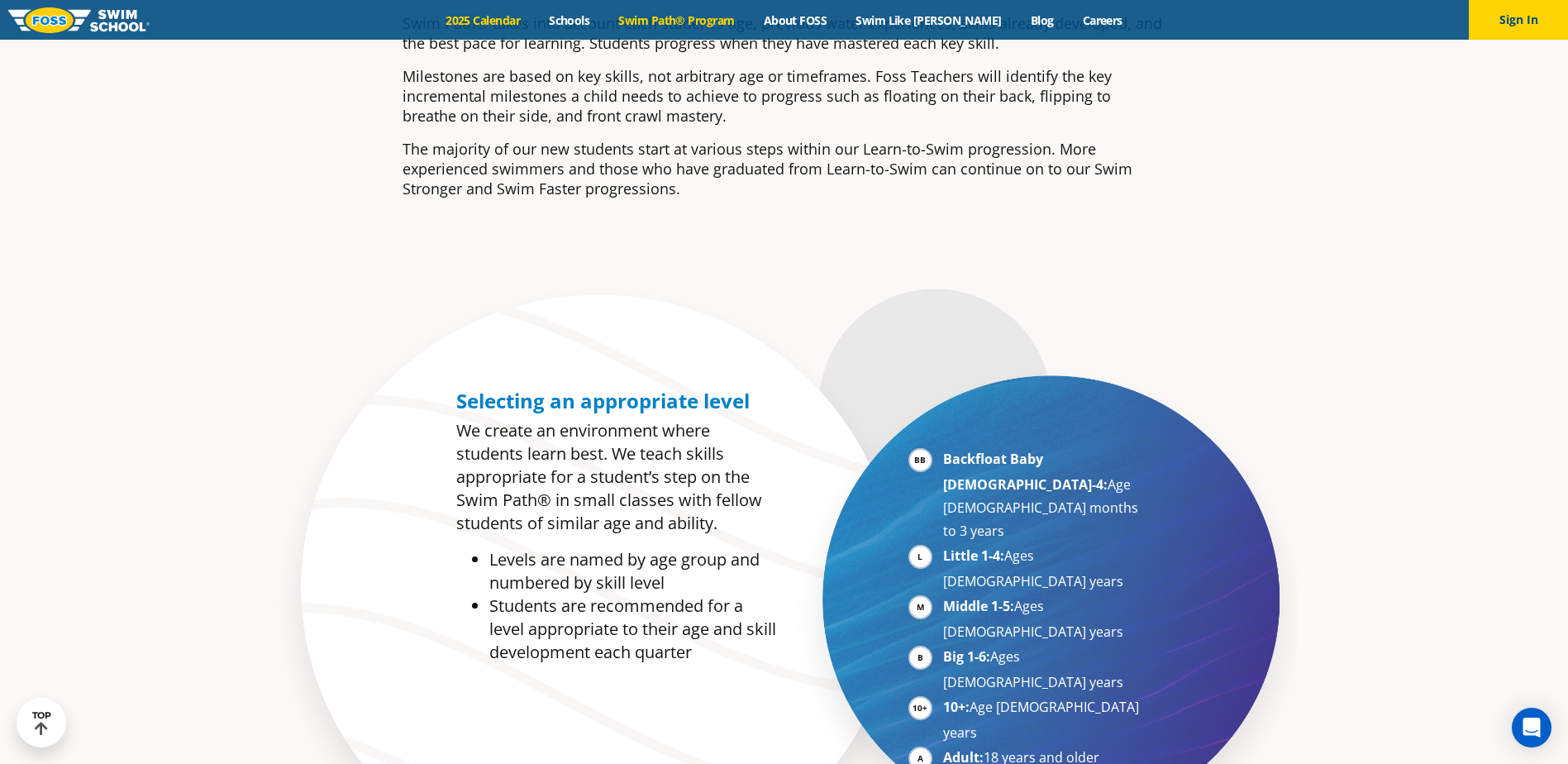
click at [519, 25] on link "2025 Calendar" at bounding box center [483, 20] width 103 height 15
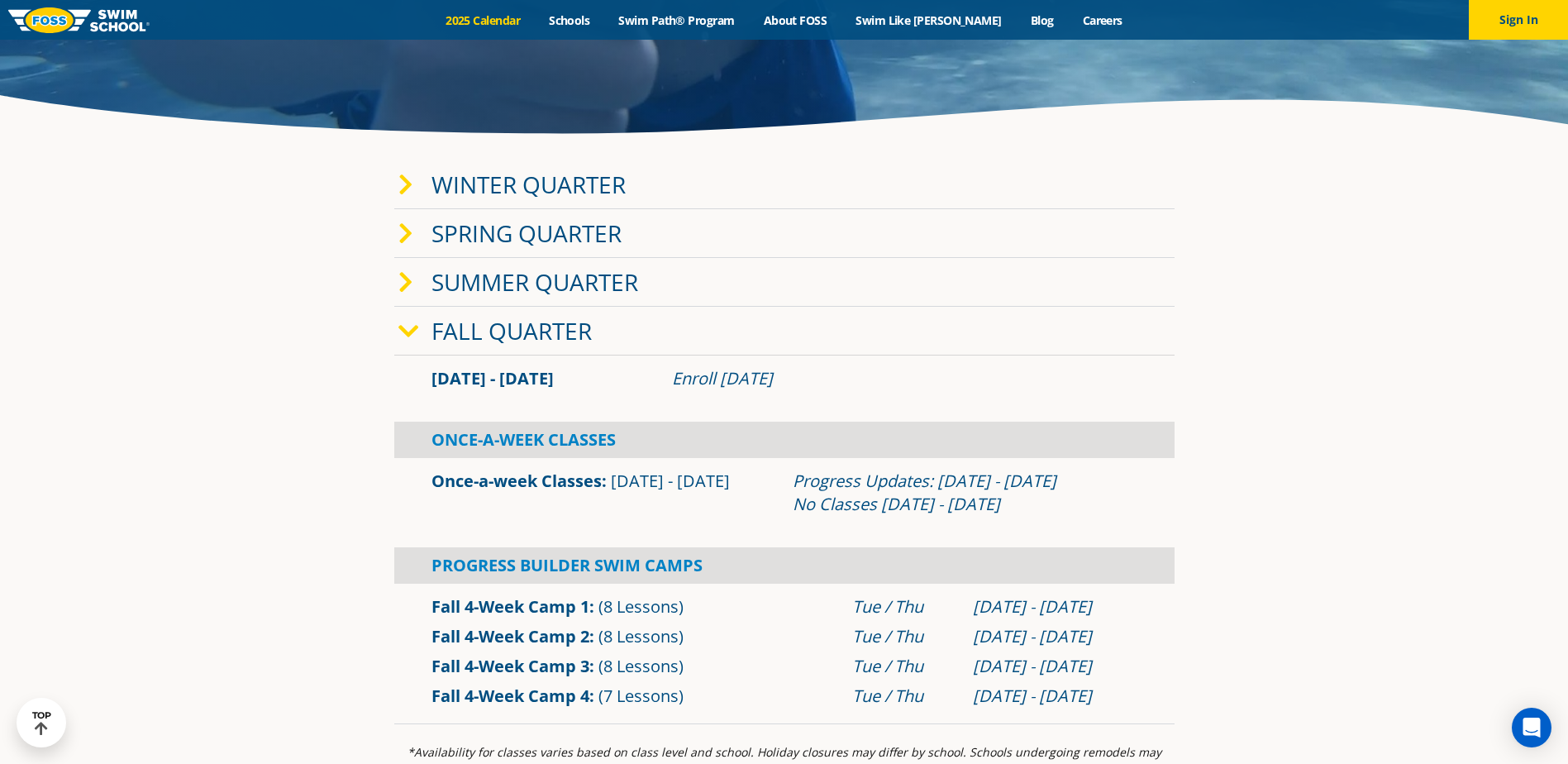
scroll to position [413, 0]
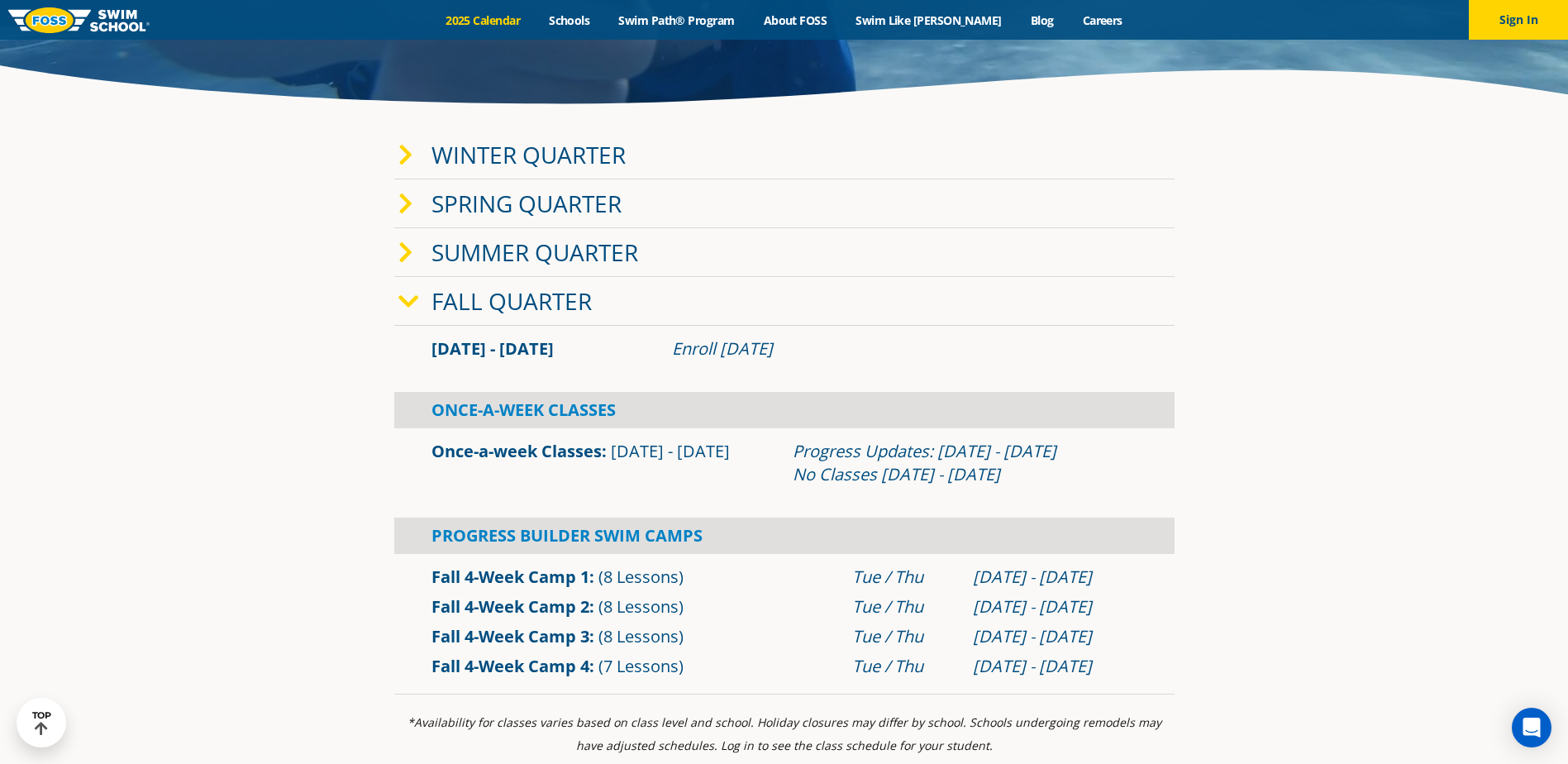
click at [112, 20] on img at bounding box center [79, 20] width 141 height 26
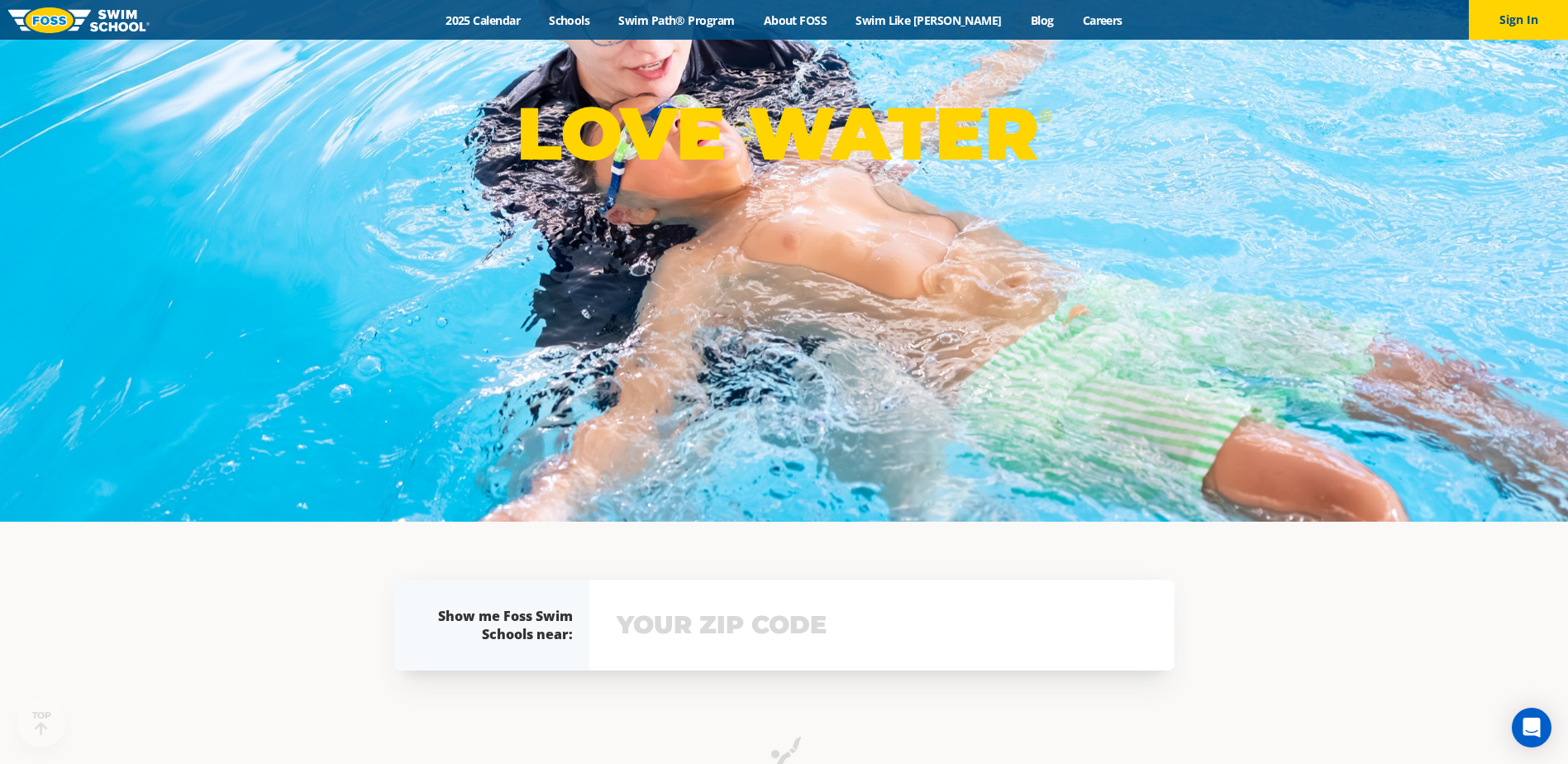
scroll to position [248, 0]
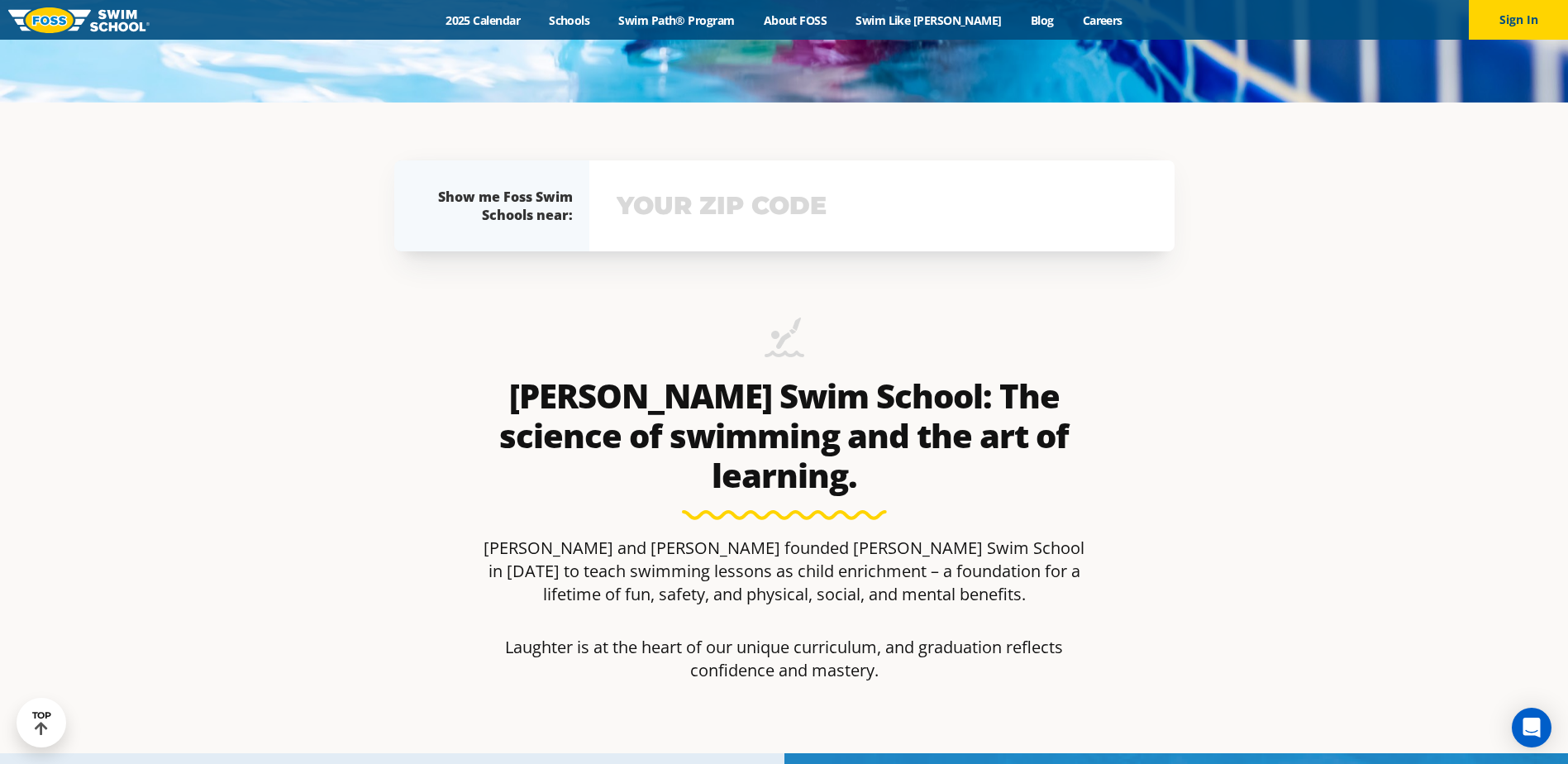
click at [723, 196] on input "text" at bounding box center [882, 206] width 539 height 48
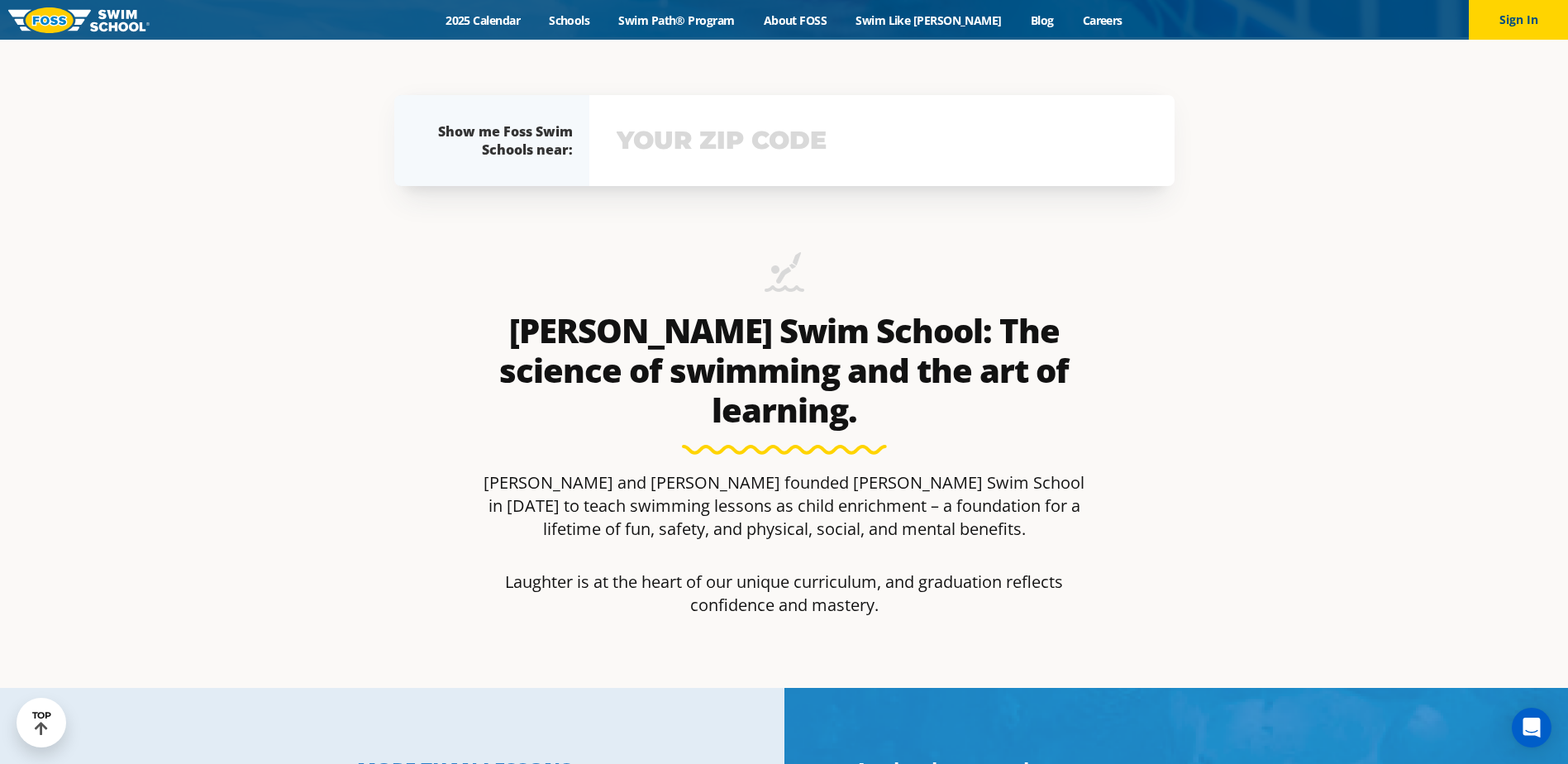
scroll to position [739, 0]
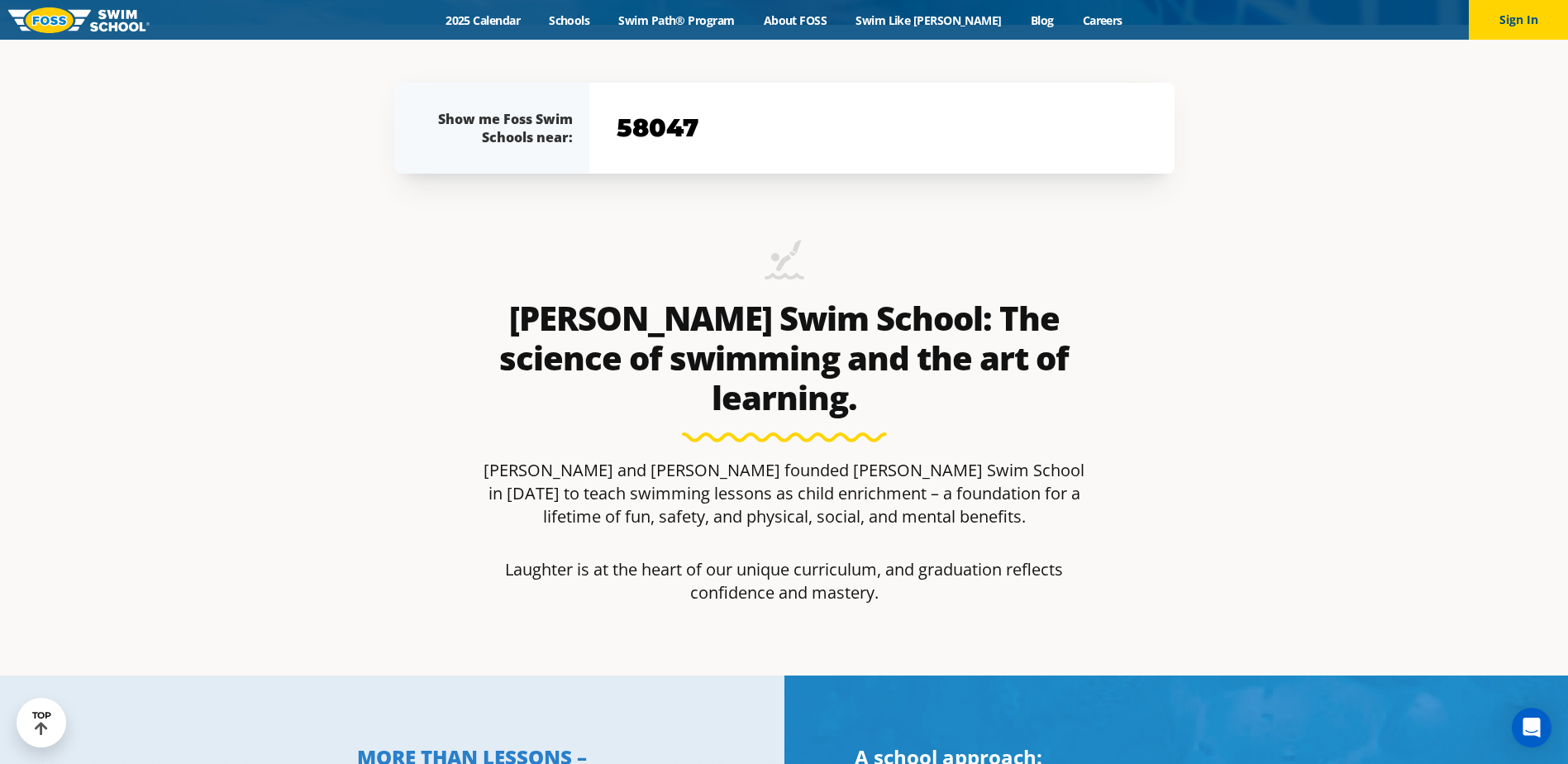
type input "58047"
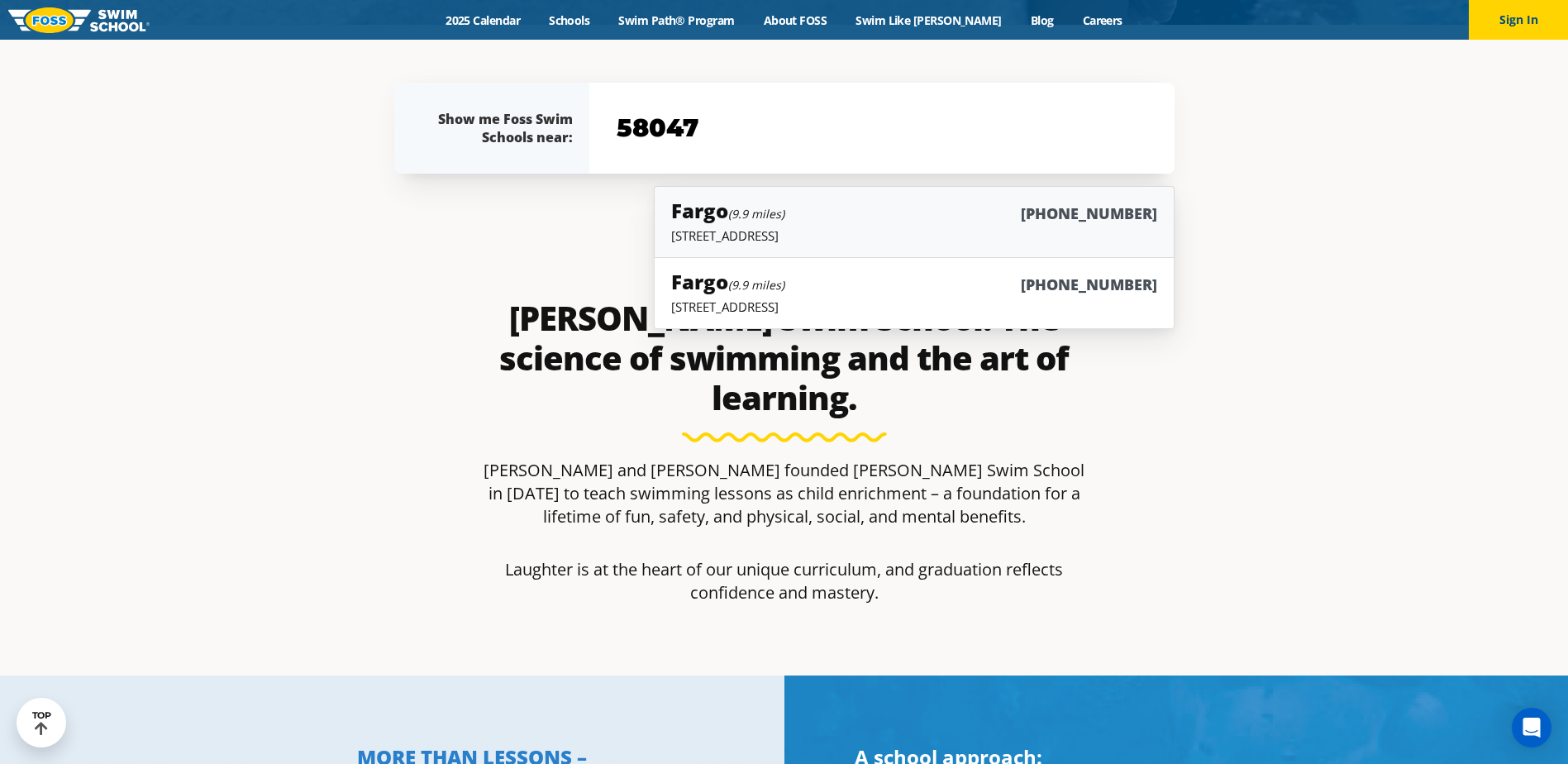
click at [865, 213] on div "Fargo (9.9 miles) [PHONE_NUMBER]" at bounding box center [914, 212] width 485 height 31
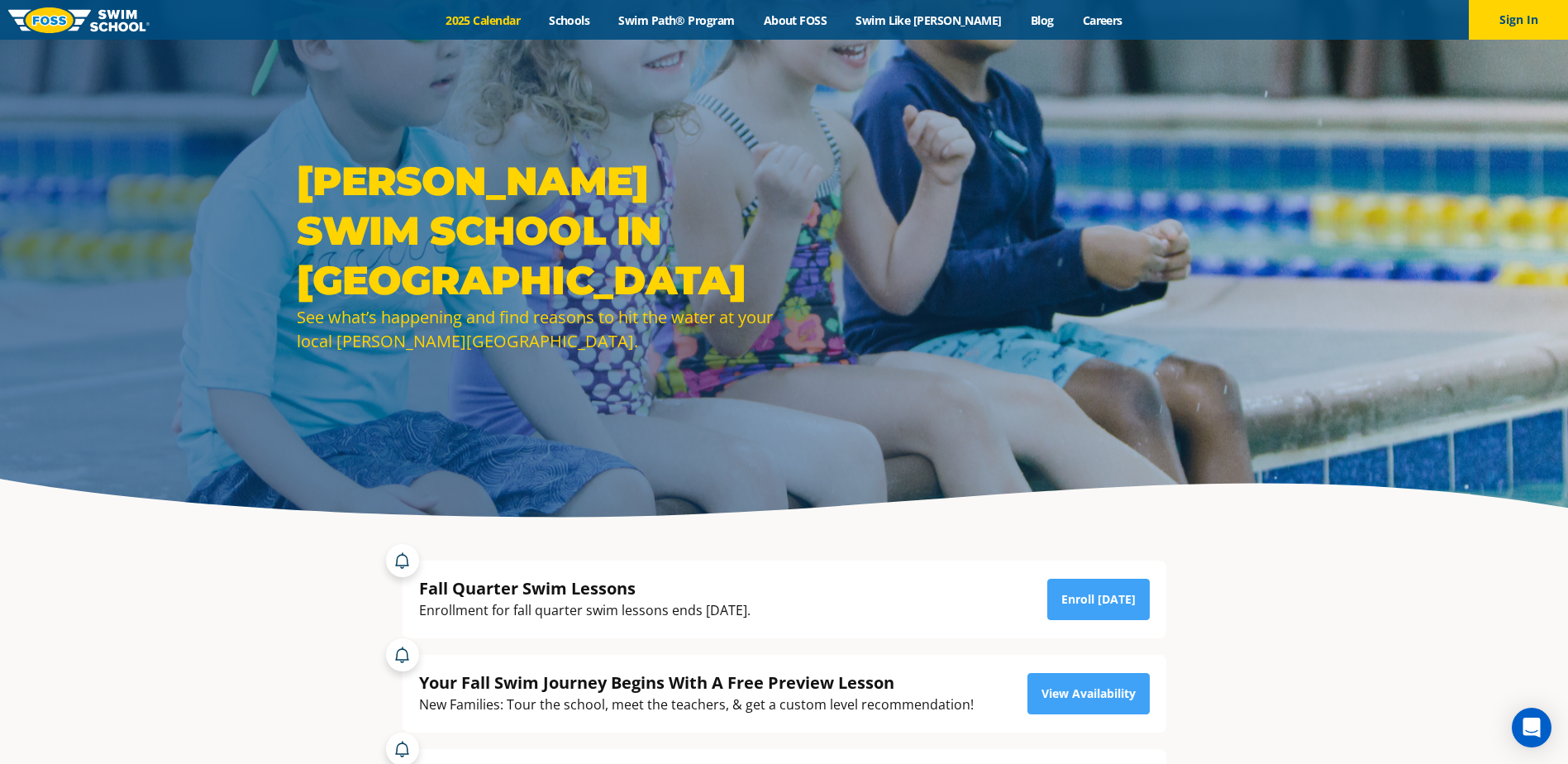
click at [525, 17] on link "2025 Calendar" at bounding box center [483, 20] width 103 height 15
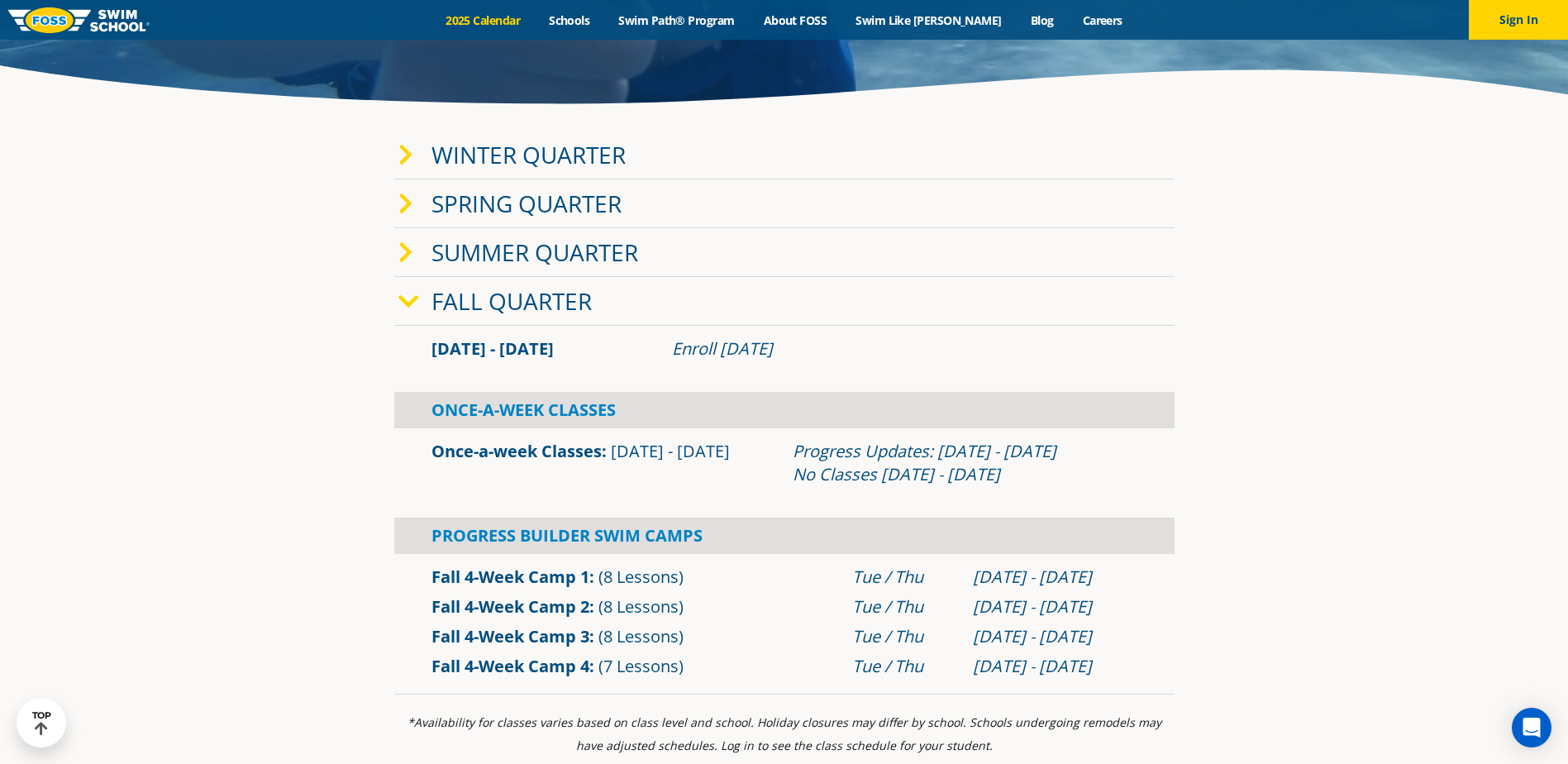
click at [522, 607] on link "Fall 4-Week Camp 2" at bounding box center [510, 606] width 157 height 22
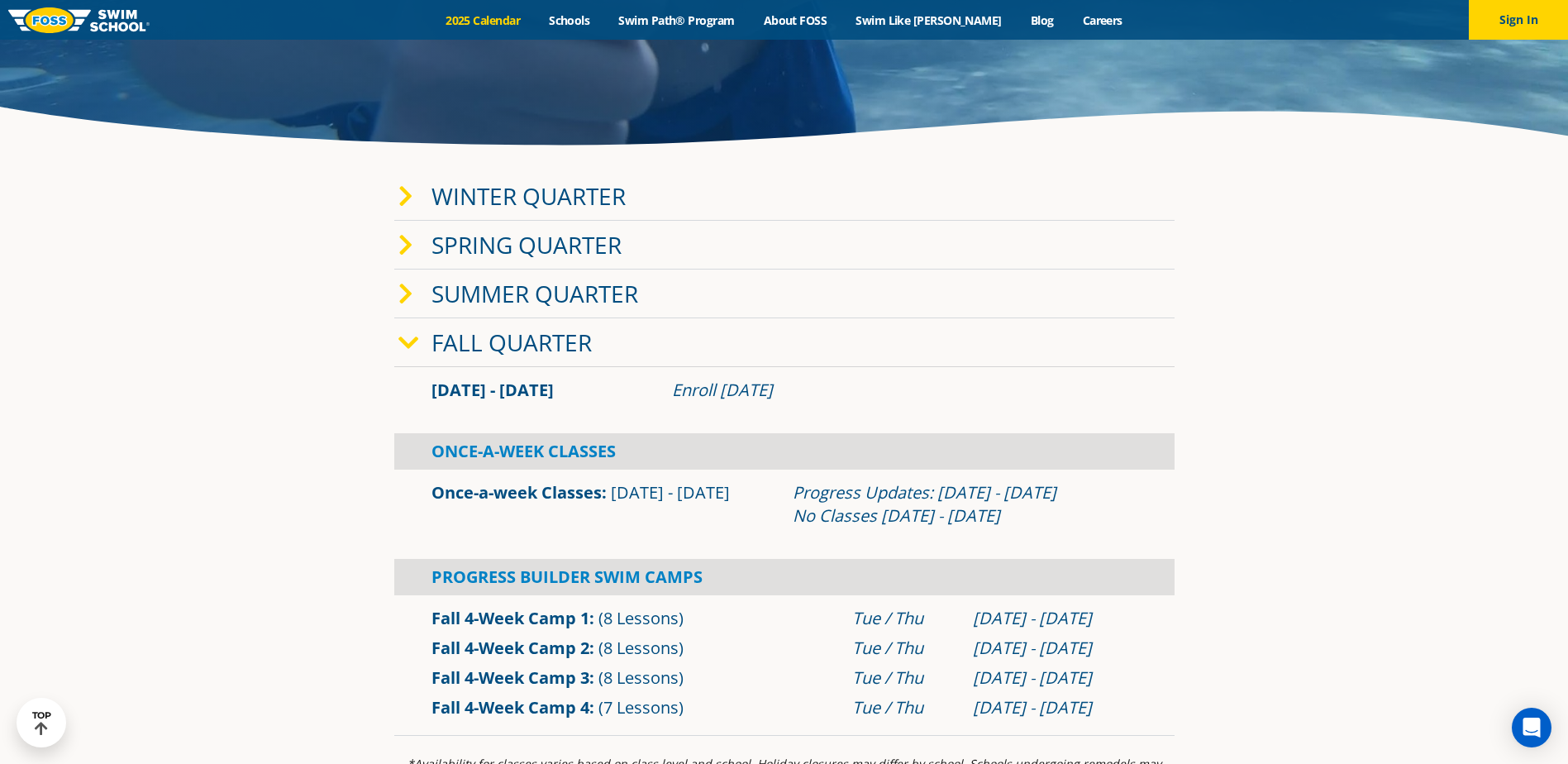
scroll to position [413, 0]
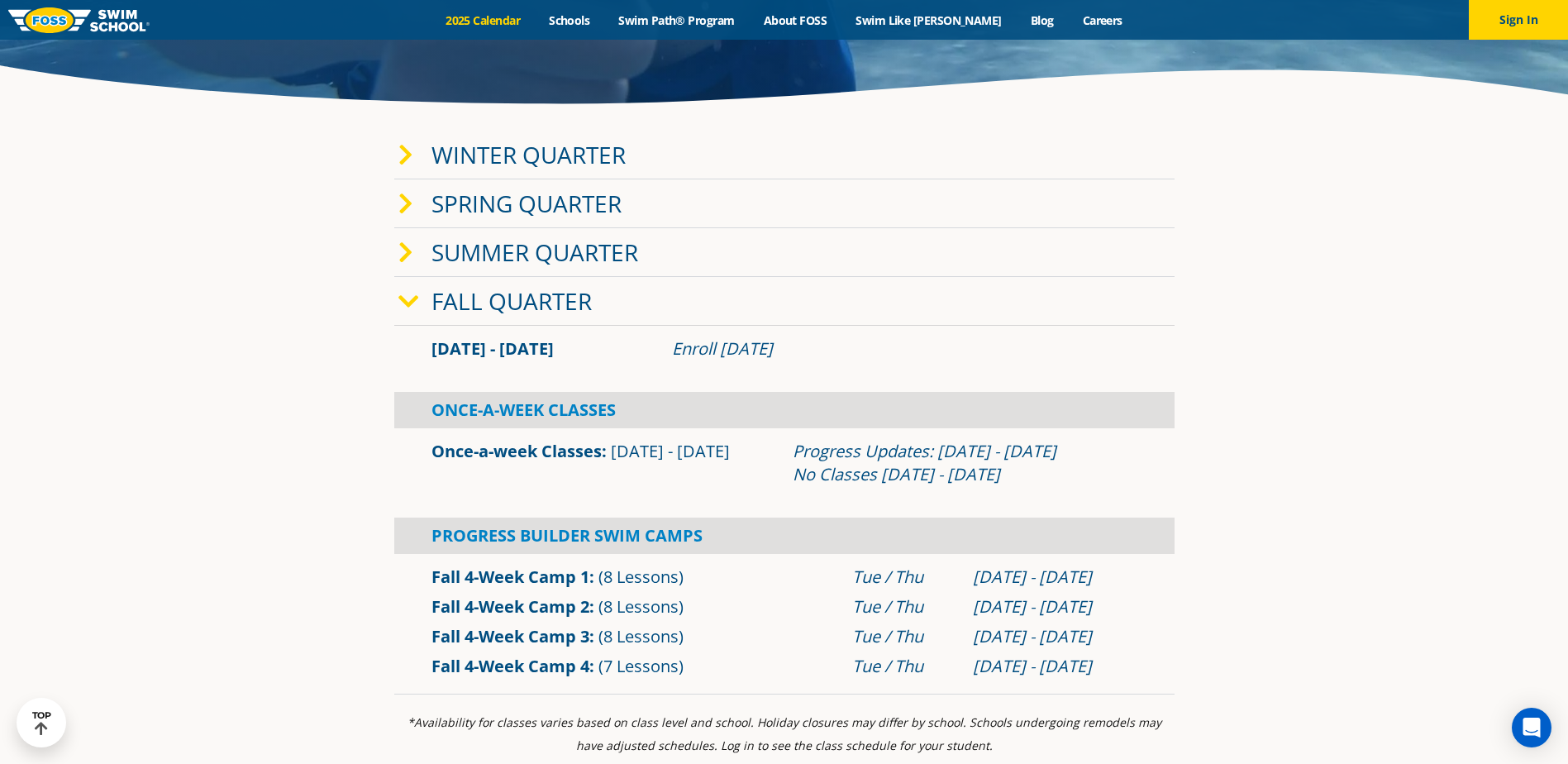
click at [524, 447] on link "Once-a-week Classes" at bounding box center [517, 450] width 170 height 22
